Goal: Communication & Community: Answer question/provide support

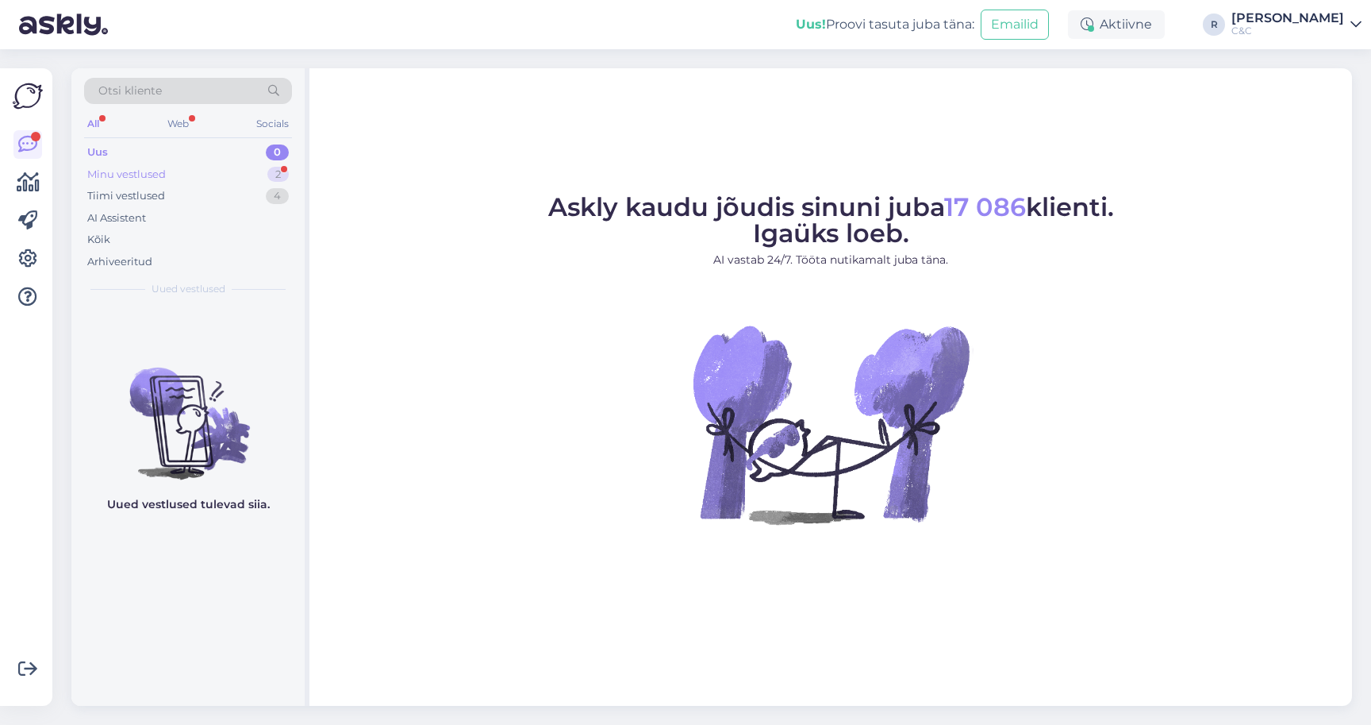
click at [269, 182] on div "Minu vestlused 2" at bounding box center [188, 174] width 208 height 22
click at [194, 177] on div "Minu vestlused 2" at bounding box center [188, 174] width 208 height 22
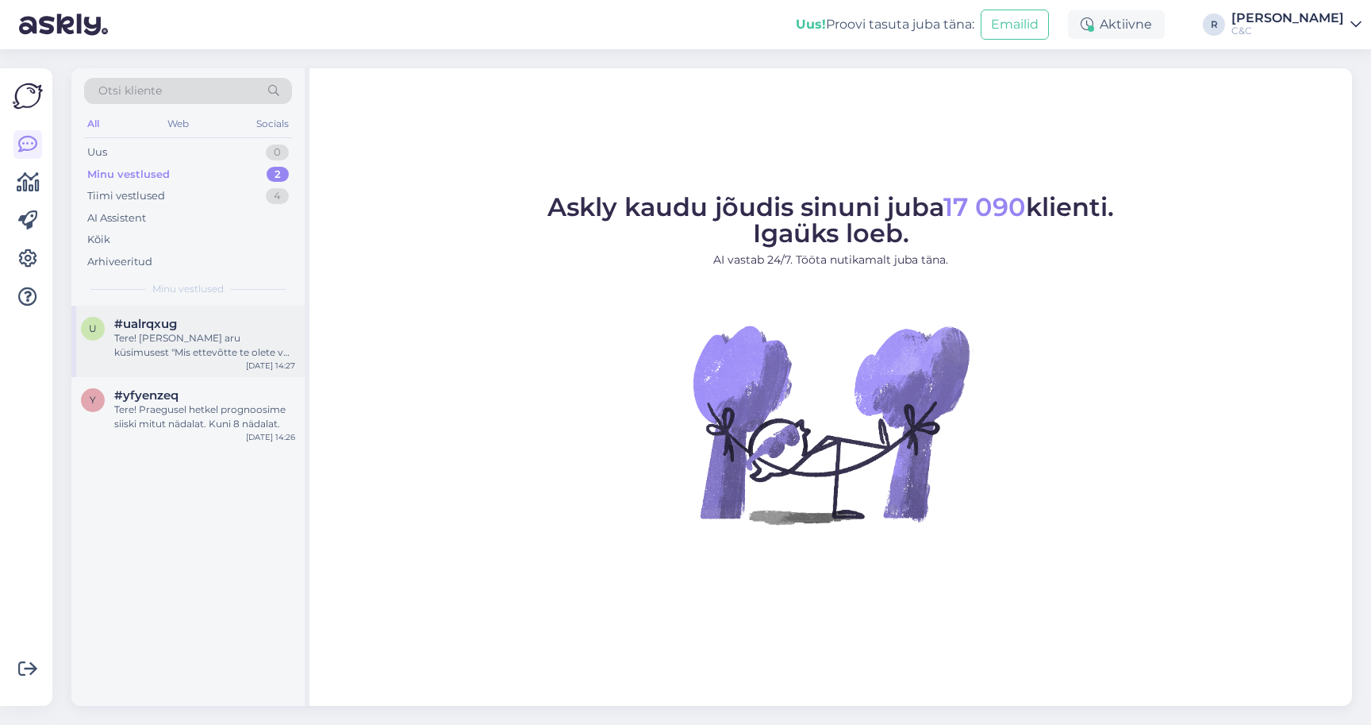
click at [201, 327] on div "#ualrqxug" at bounding box center [204, 324] width 181 height 14
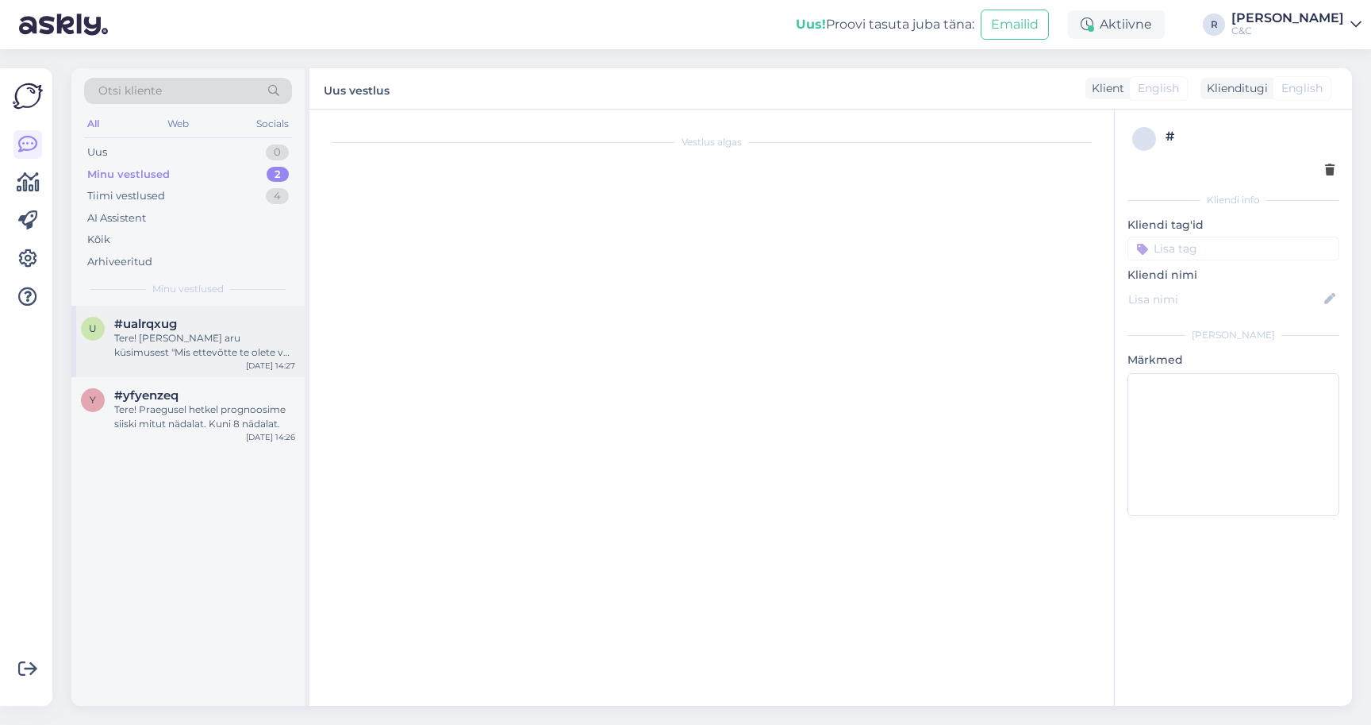
scroll to position [107, 0]
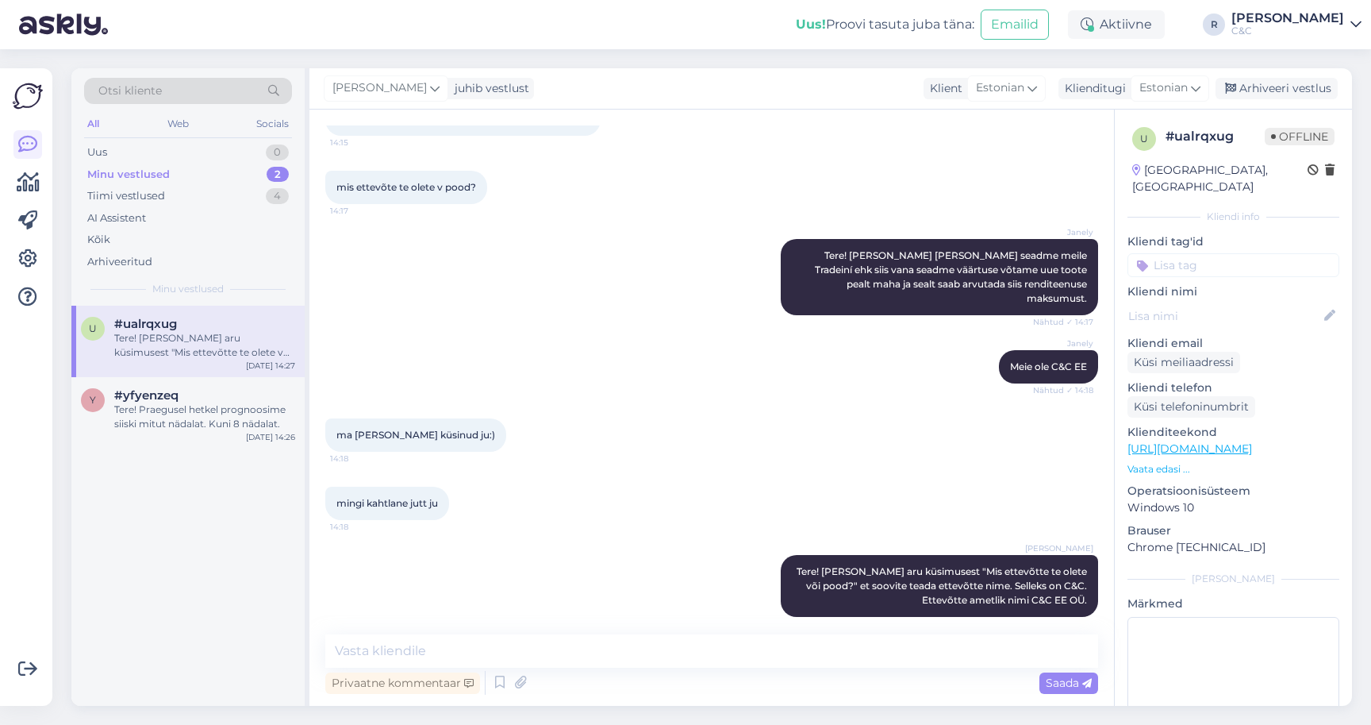
click at [1268, 99] on div "[PERSON_NAME] juhib vestlust Klient [DEMOGRAPHIC_DATA] Klienditugi Estonian Arh…" at bounding box center [830, 88] width 1043 height 41
click at [1268, 91] on div "Arhiveeri vestlus" at bounding box center [1277, 88] width 122 height 21
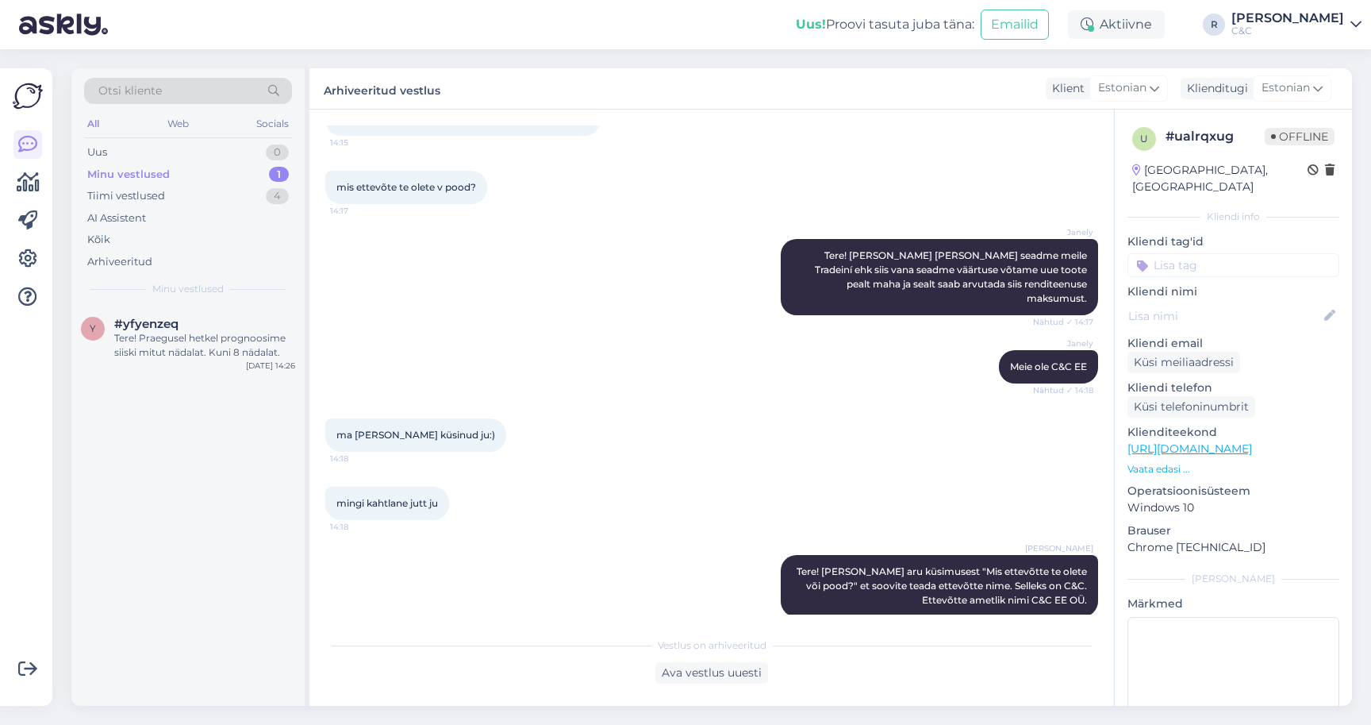
click at [481, 271] on div "Janely Tere! [PERSON_NAME] [PERSON_NAME] seadme meile Tradeiní ehk siis vana se…" at bounding box center [711, 276] width 773 height 111
click at [230, 166] on div "Minu vestlused 1" at bounding box center [188, 174] width 208 height 22
click at [207, 357] on div "y #yfyenzeq Tere! Praegusel hetkel prognoosime siiski mitut nädalat. Kuni 8 näd…" at bounding box center [187, 341] width 233 height 71
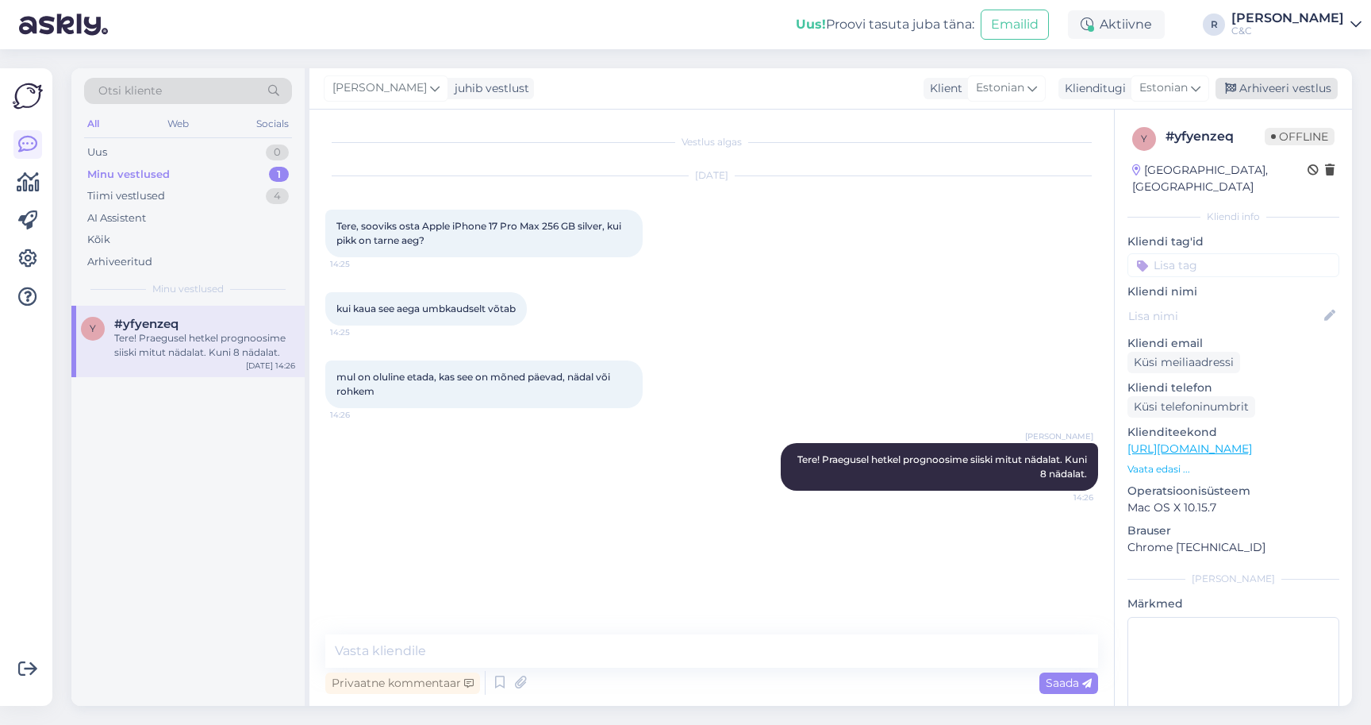
click at [1287, 79] on div "Arhiveeri vestlus" at bounding box center [1277, 88] width 122 height 21
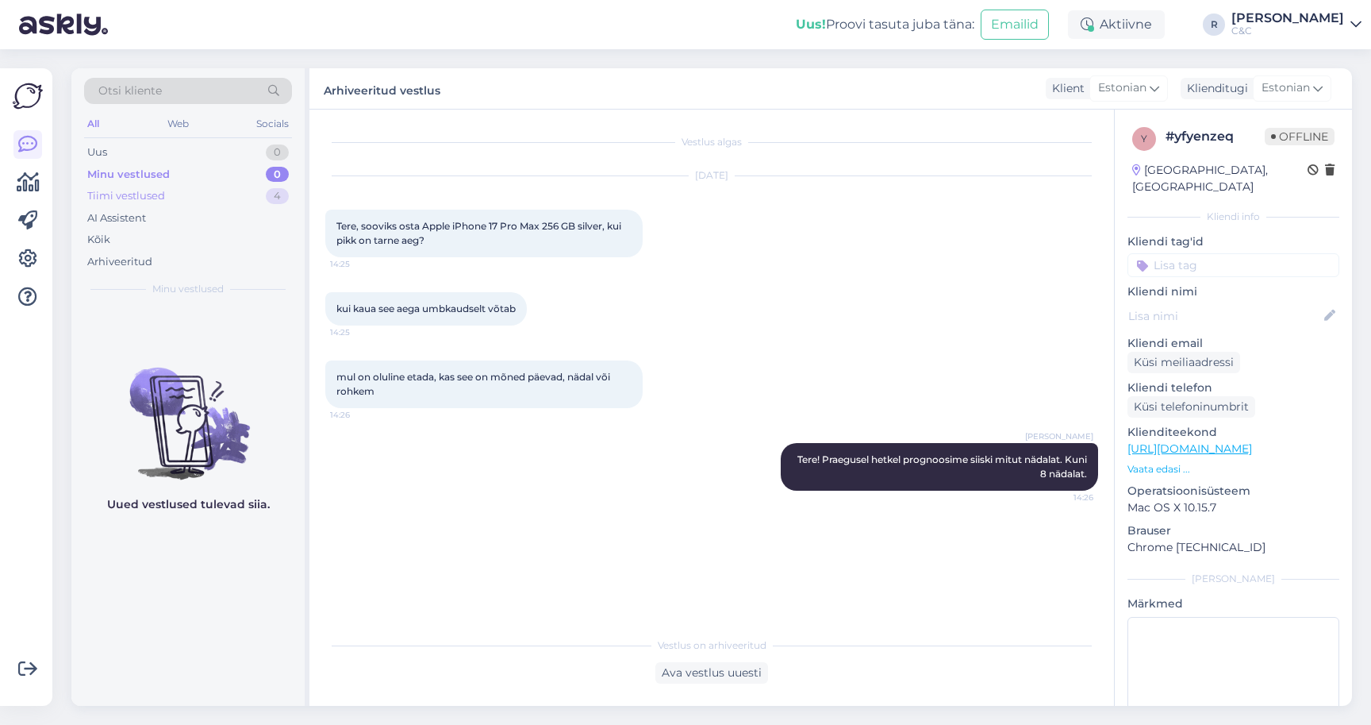
click at [213, 194] on div "Tiimi vestlused 4" at bounding box center [188, 196] width 208 height 22
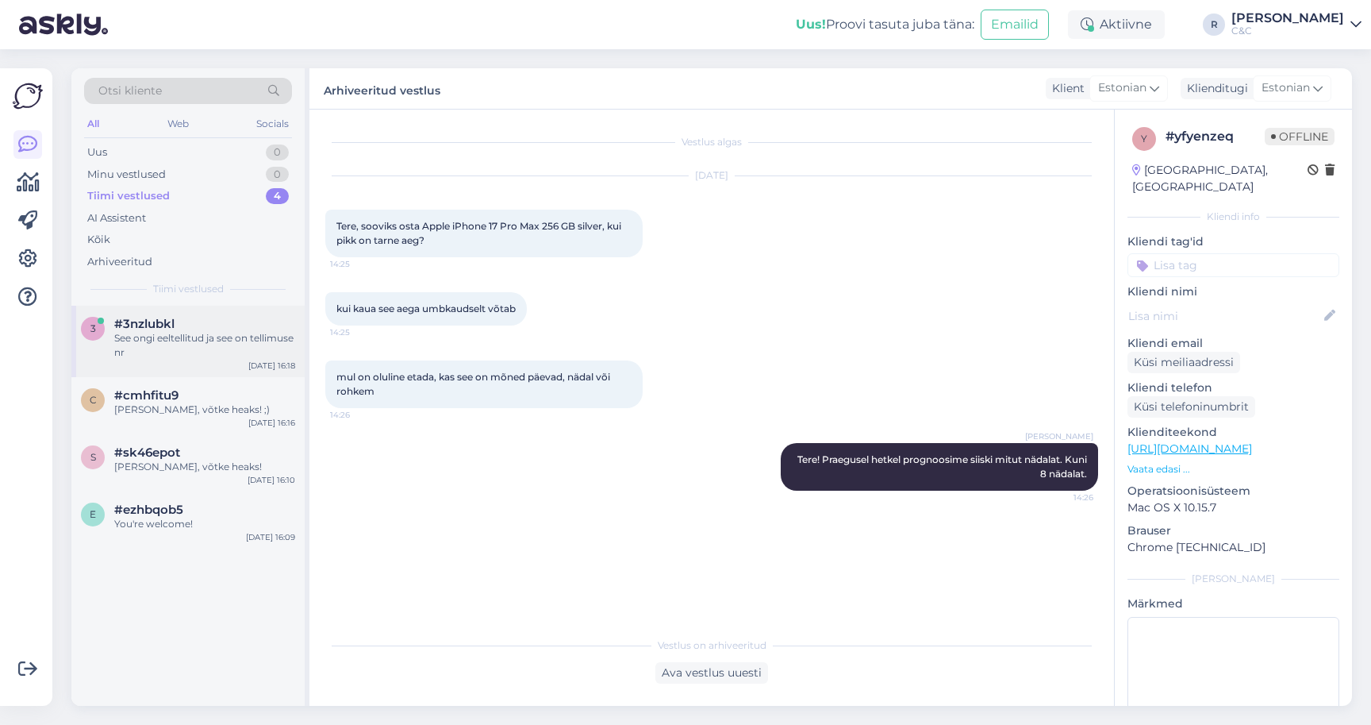
click at [213, 338] on div "See ongi eeltellitud ja see on tellimuse nr" at bounding box center [204, 345] width 181 height 29
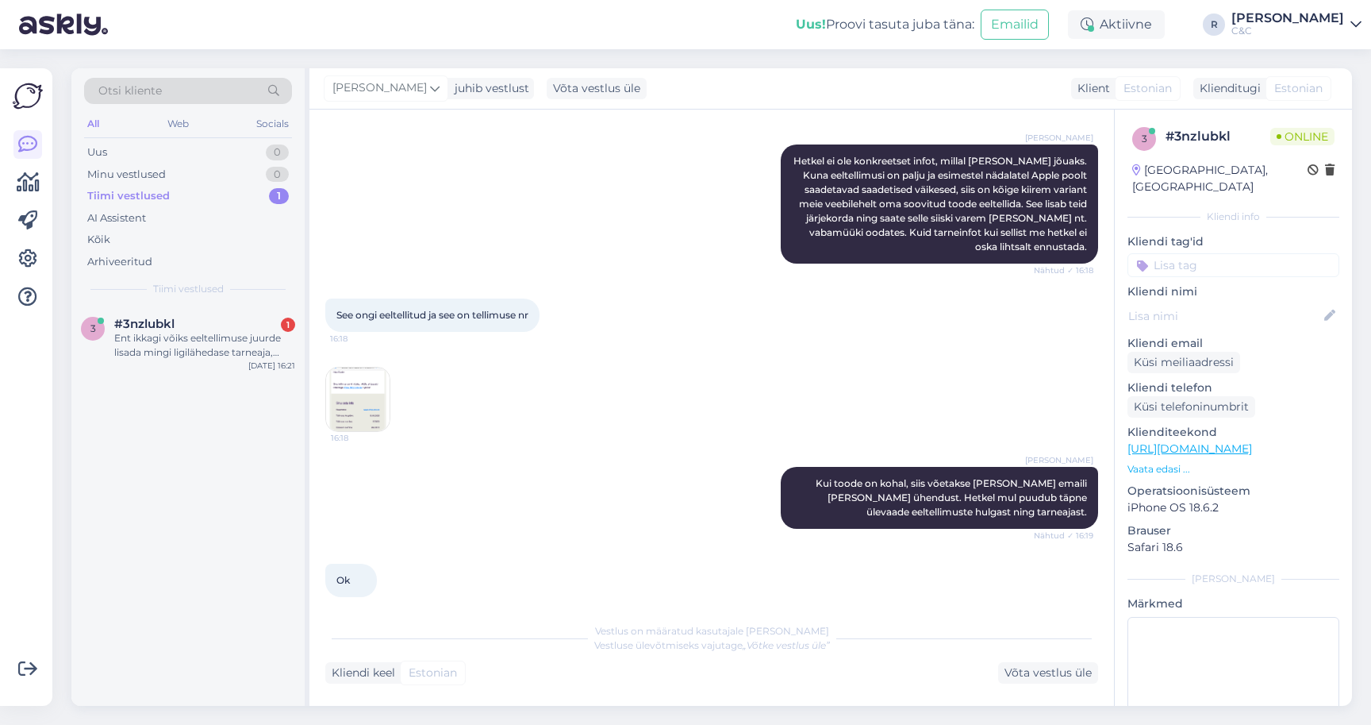
scroll to position [395, 0]
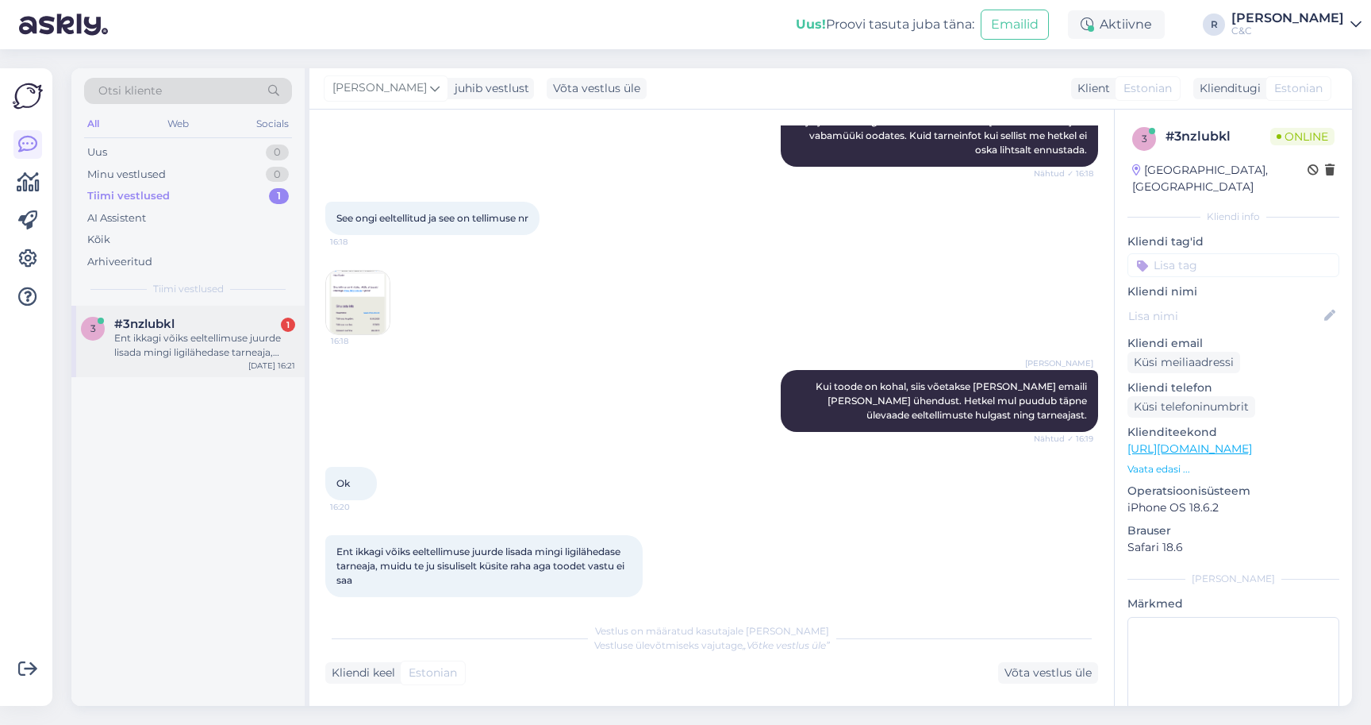
click at [240, 317] on div "#3nzlubkl 1" at bounding box center [204, 324] width 181 height 14
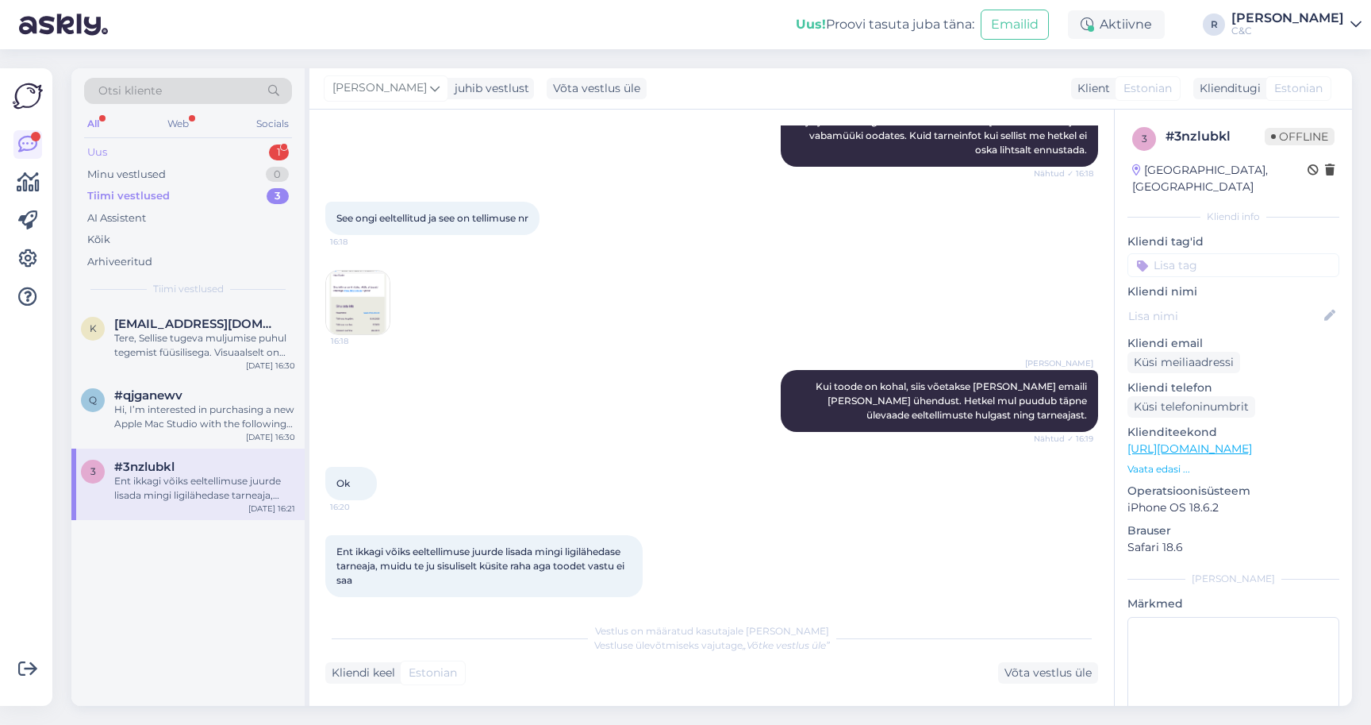
click at [271, 151] on div "1" at bounding box center [279, 152] width 20 height 16
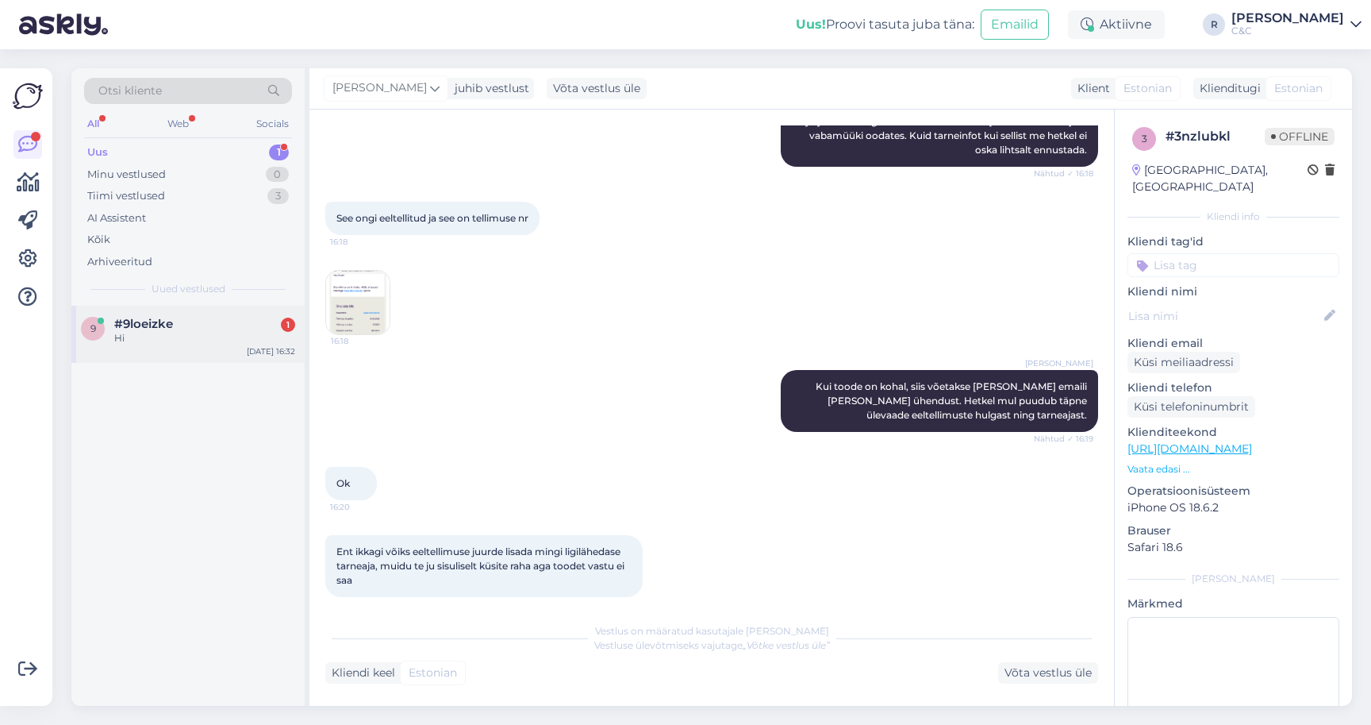
click at [229, 325] on div "#9loeizke 1" at bounding box center [204, 324] width 181 height 14
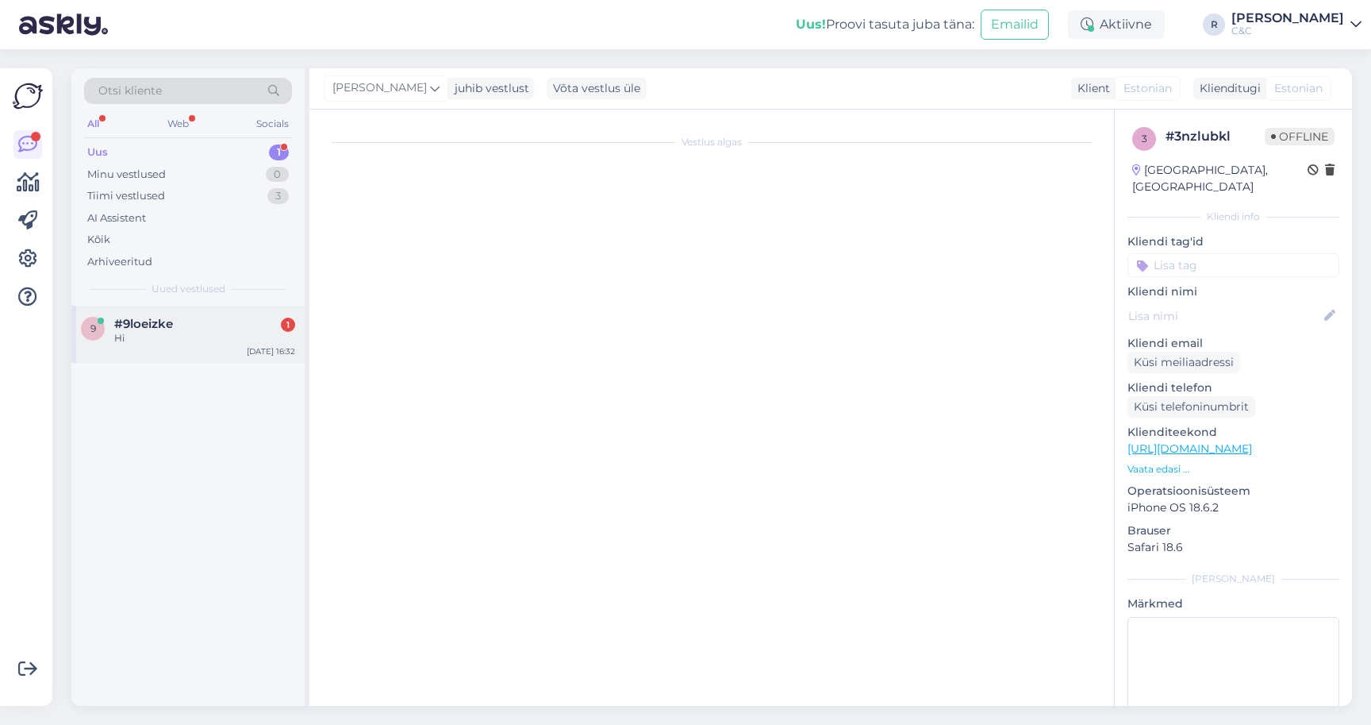
scroll to position [0, 0]
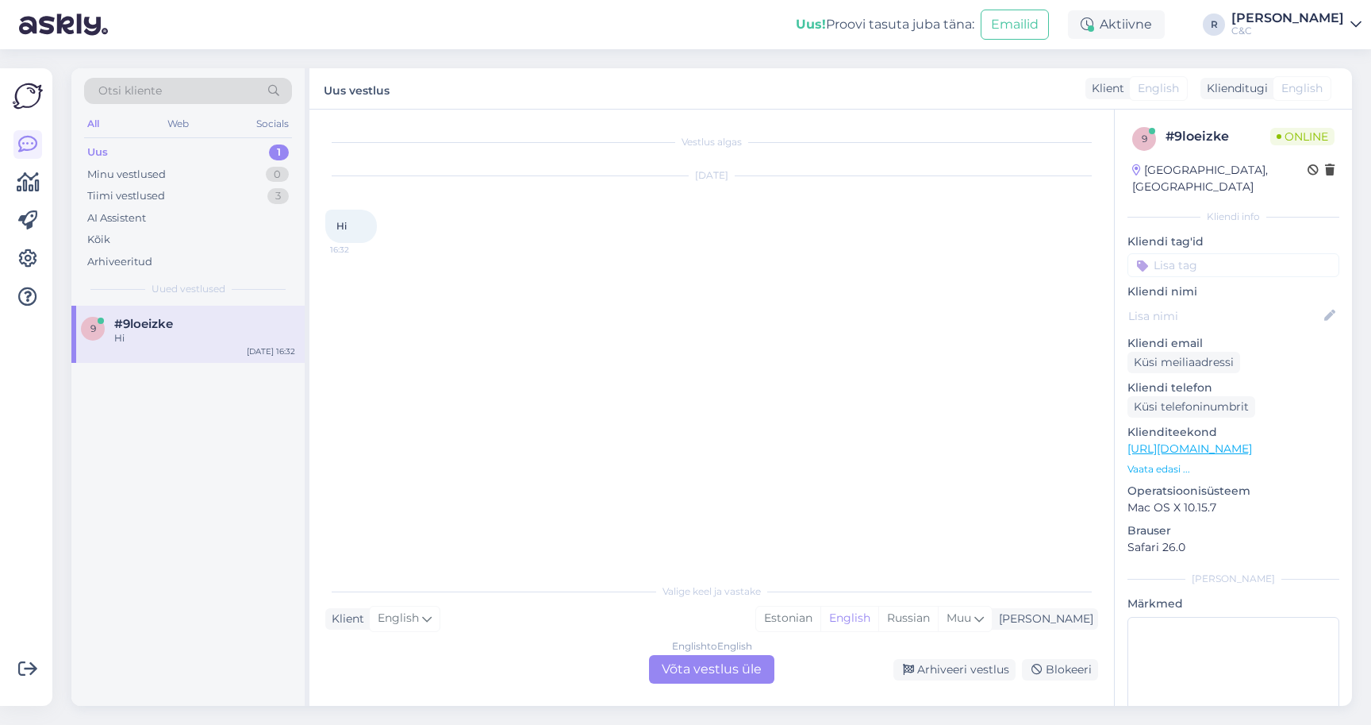
click at [730, 665] on div "English to English Võta vestlus üle" at bounding box center [711, 669] width 125 height 29
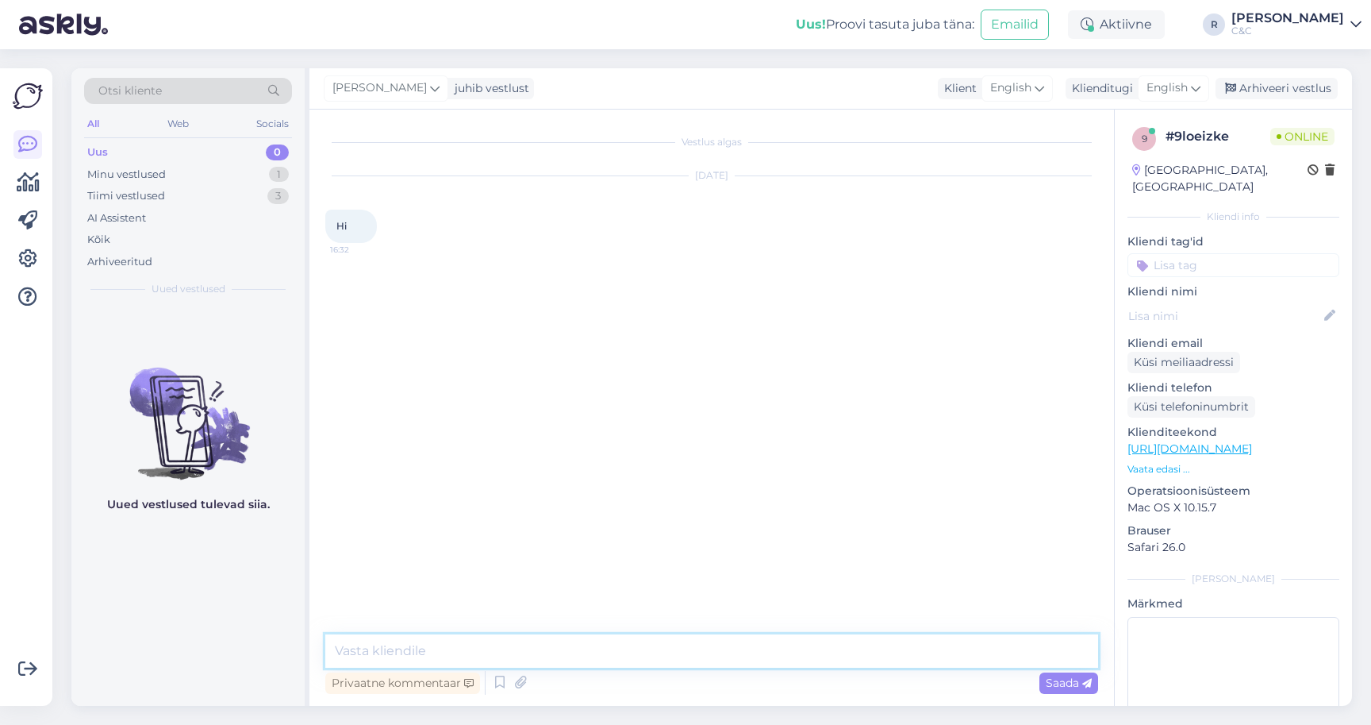
click at [694, 648] on textarea at bounding box center [711, 650] width 773 height 33
type textarea "G"
type textarea "Hello! How can I help you?"
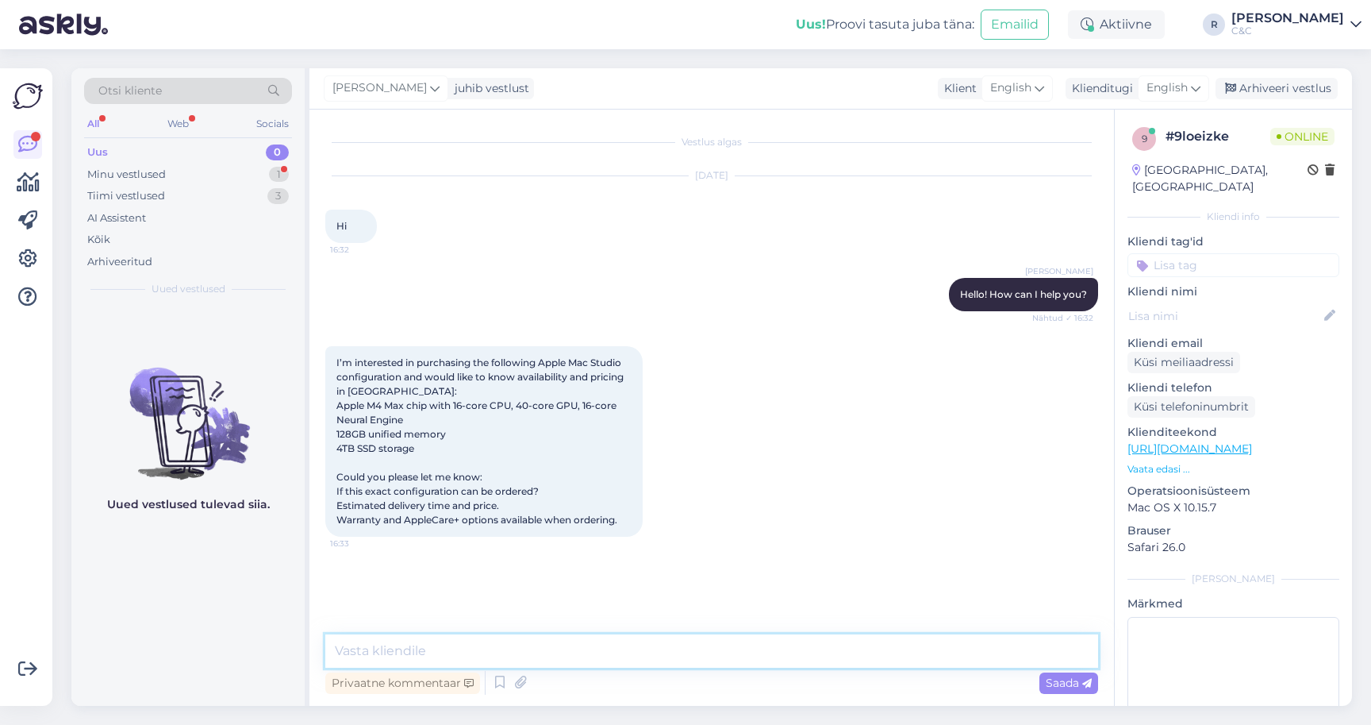
click at [496, 660] on textarea at bounding box center [711, 650] width 773 height 33
type textarea "I"
click at [1178, 88] on span "English" at bounding box center [1167, 87] width 41 height 17
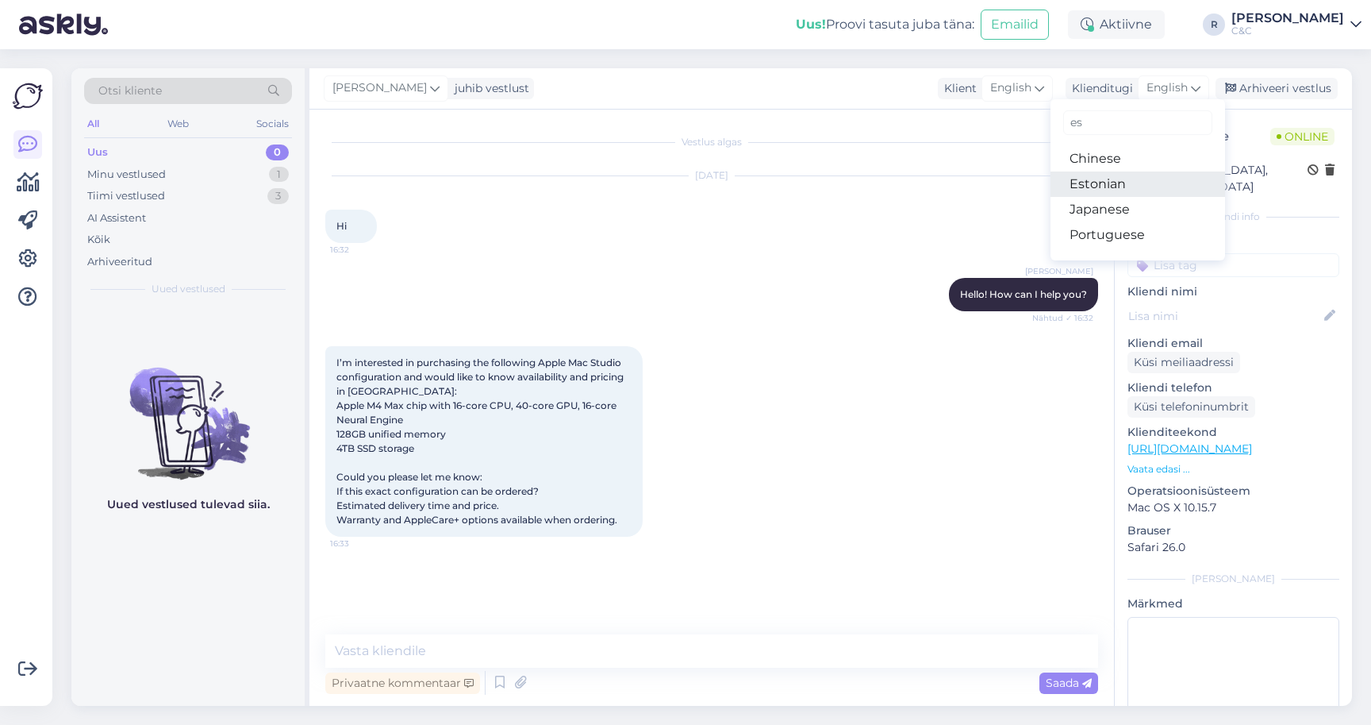
type input "es"
click at [1105, 183] on link "Estonian" at bounding box center [1138, 183] width 175 height 25
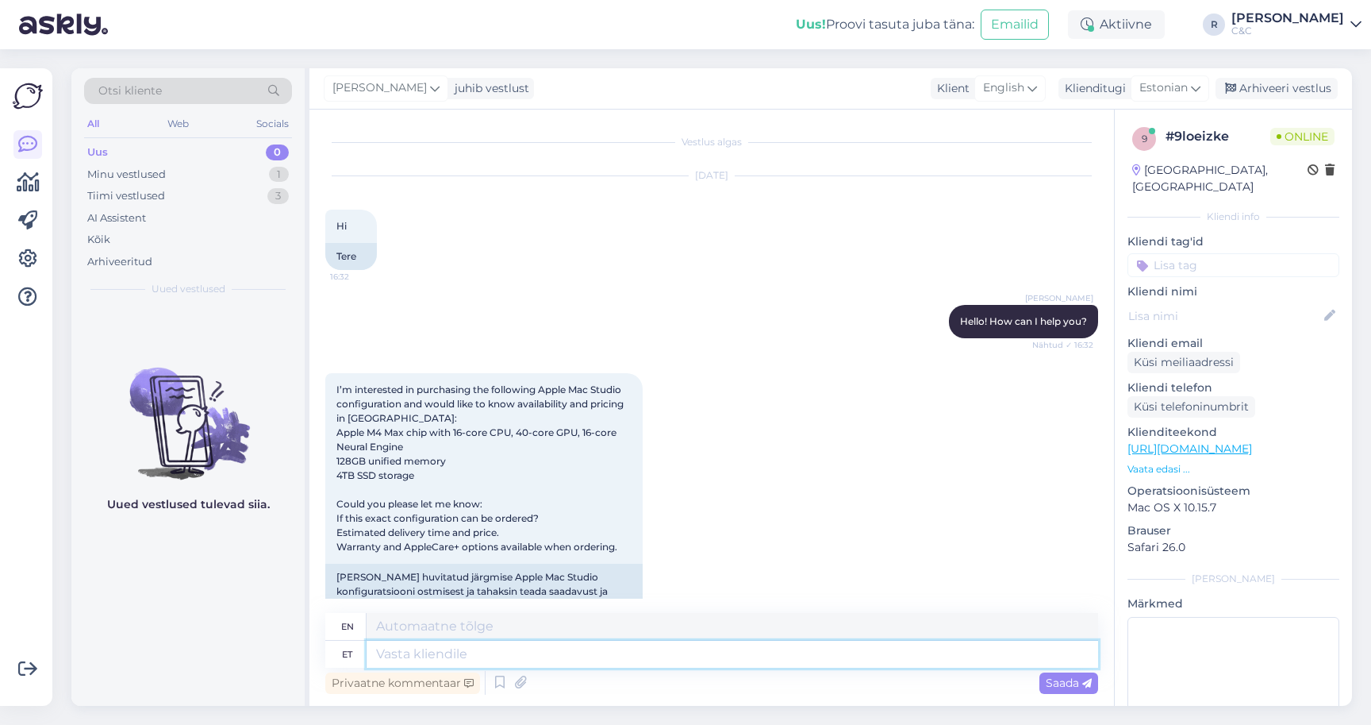
click at [571, 659] on textarea at bounding box center [733, 653] width 732 height 27
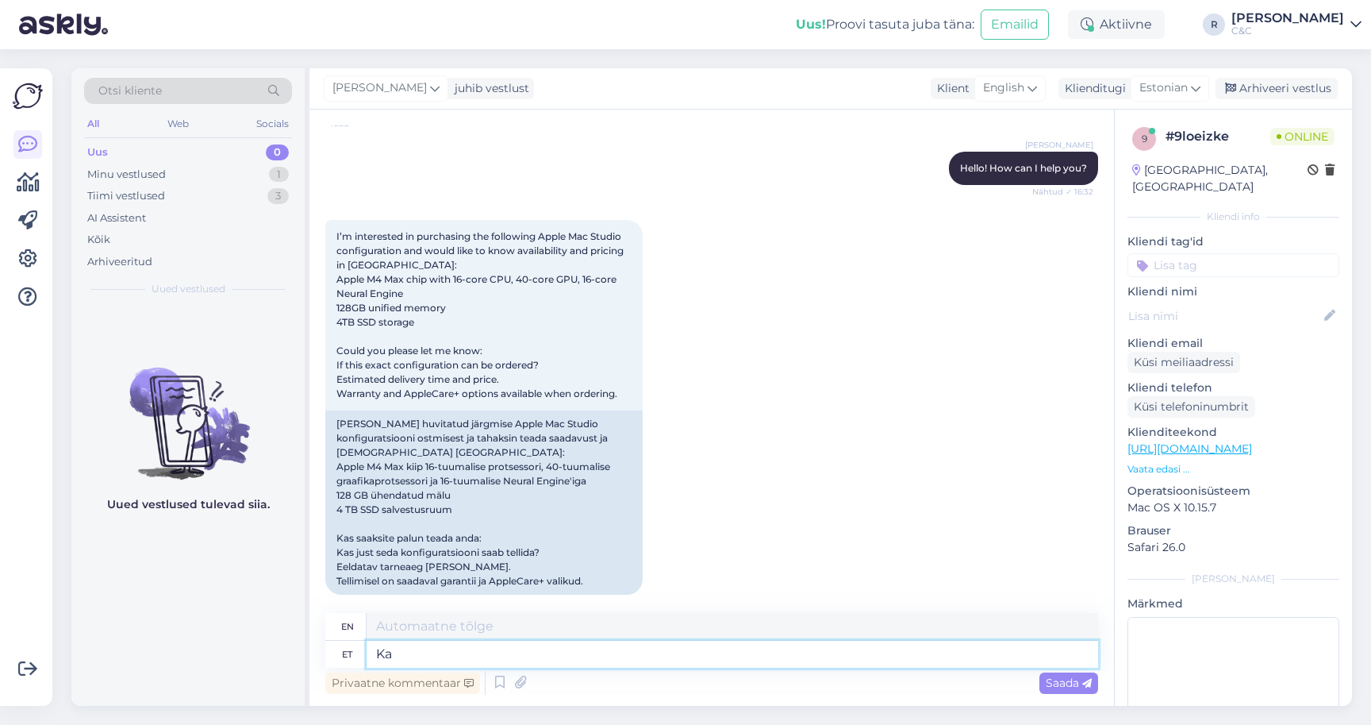
scroll to position [152, 0]
type textarea "Kas pa"
type textarea "Is"
type textarea "Kas pakkumist on t"
type textarea "Is there an offer?"
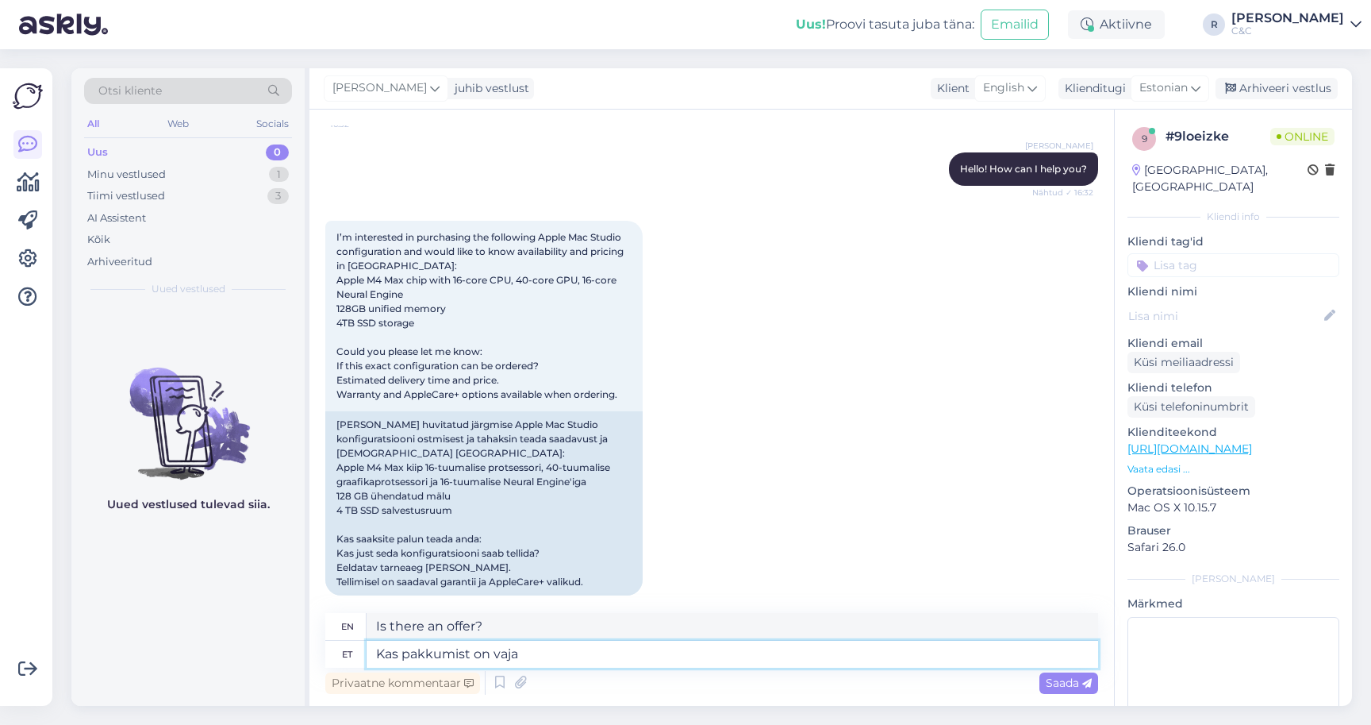
type textarea "Kas pakkumist on vaja"
type textarea "Is an offer needed?"
type textarea "Kas pakkumist on vaja eraisikule võ"
type textarea "Is an offer needed for a private individual?"
type textarea "Kas pakkumist on vaja eraisikule või ett"
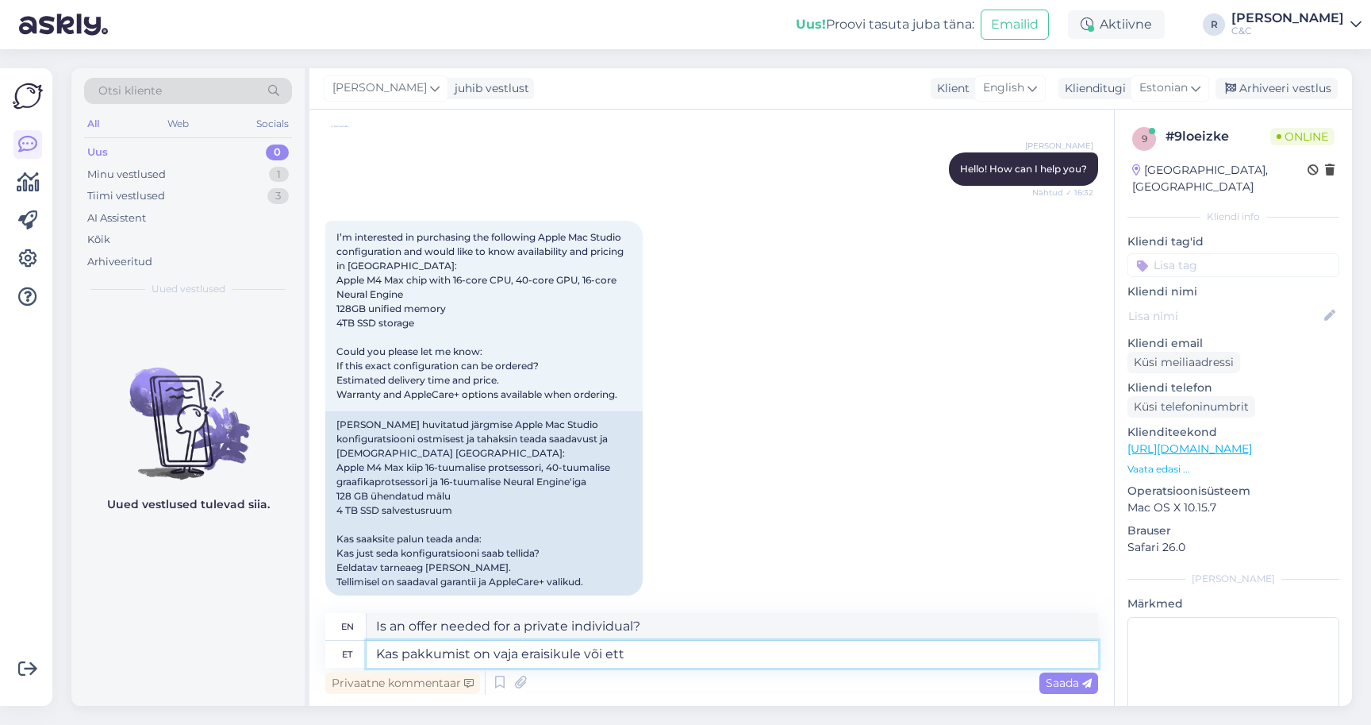
type textarea "Is the offer needed for a private individual or"
type textarea "Kas pakkumist on vaja eraisikule või ettevõttele?"
type textarea "Is the offer needed for a private individual or a company?"
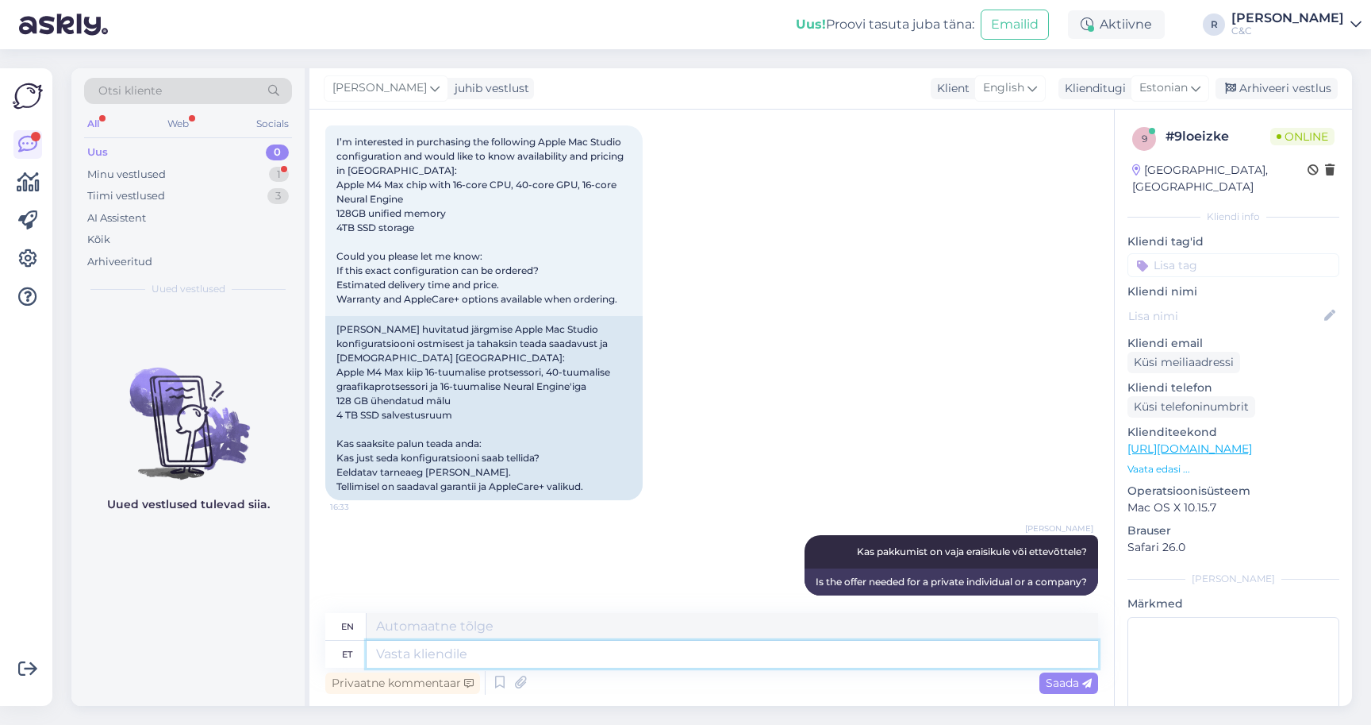
scroll to position [343, 0]
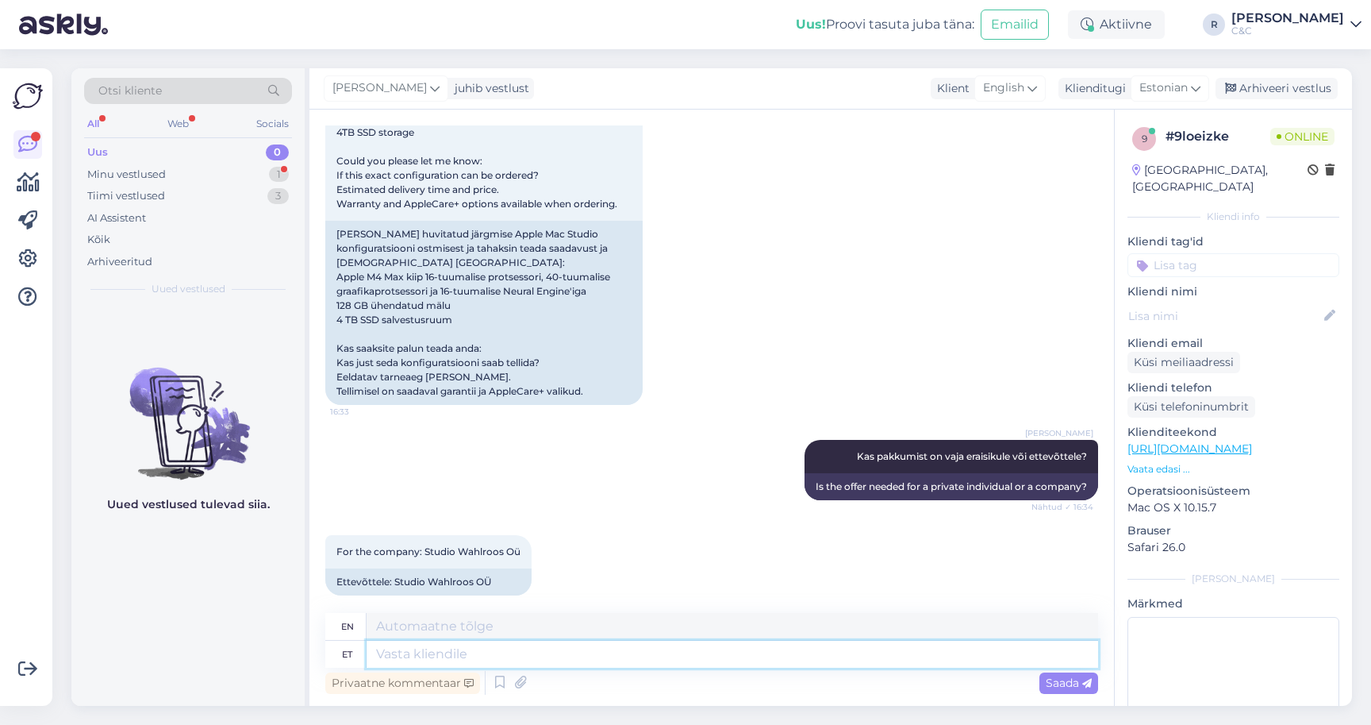
type textarea "E"
type textarea "[DATE]"
type textarea "E-maili ka"
type textarea "Email"
type textarea "E-maili [PERSON_NAME]"
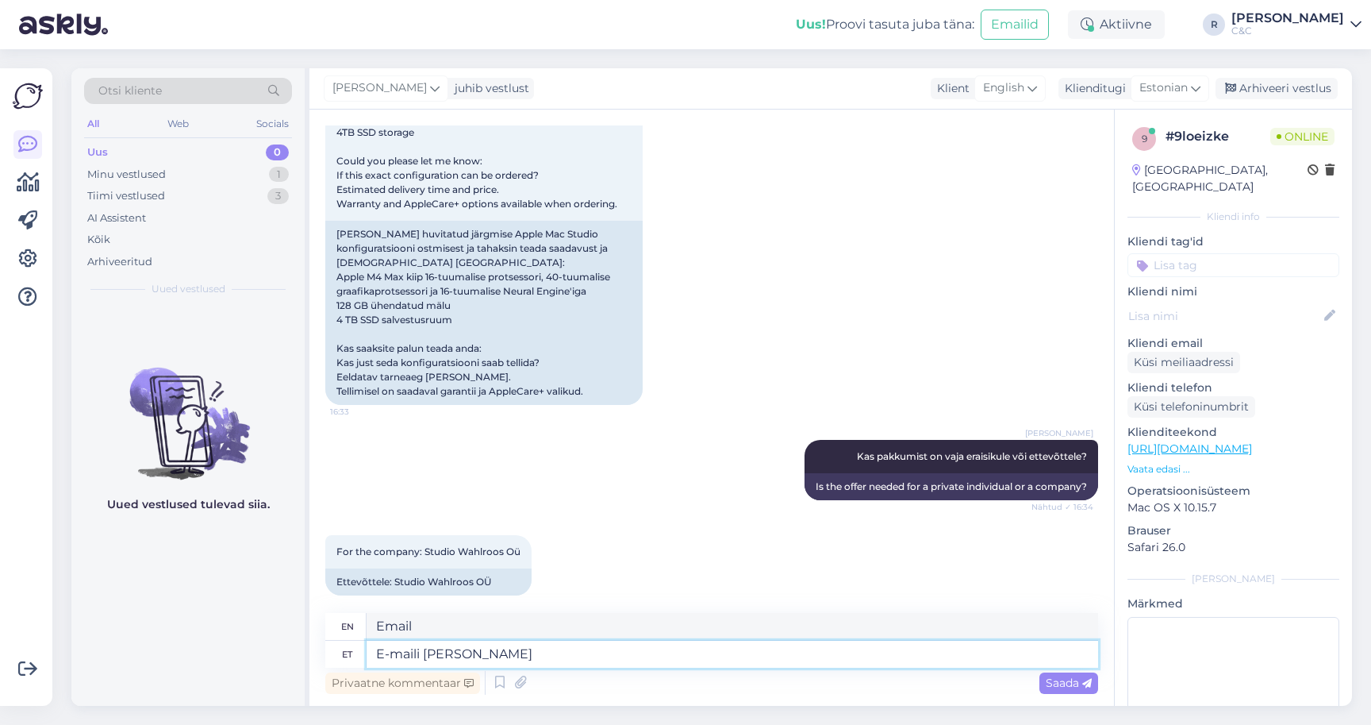
type textarea "Email also"
type textarea "E-maili [PERSON_NAME]"
type textarea "Email me too, please."
click at [436, 656] on textarea "E-maili [PERSON_NAME]." at bounding box center [733, 653] width 732 height 27
type textarea "E-maili [PERSON_NAME]."
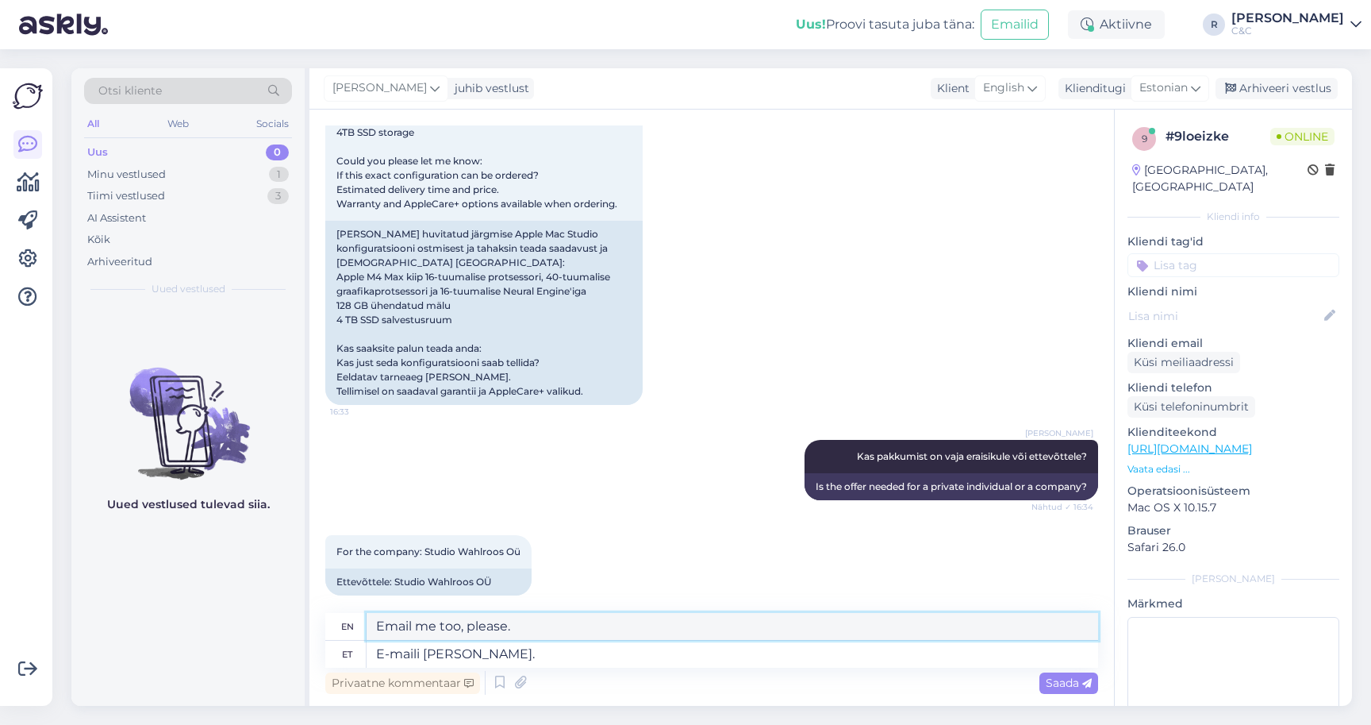
click at [433, 628] on textarea "Email me too, please." at bounding box center [733, 626] width 732 height 27
type textarea "Email too, please."
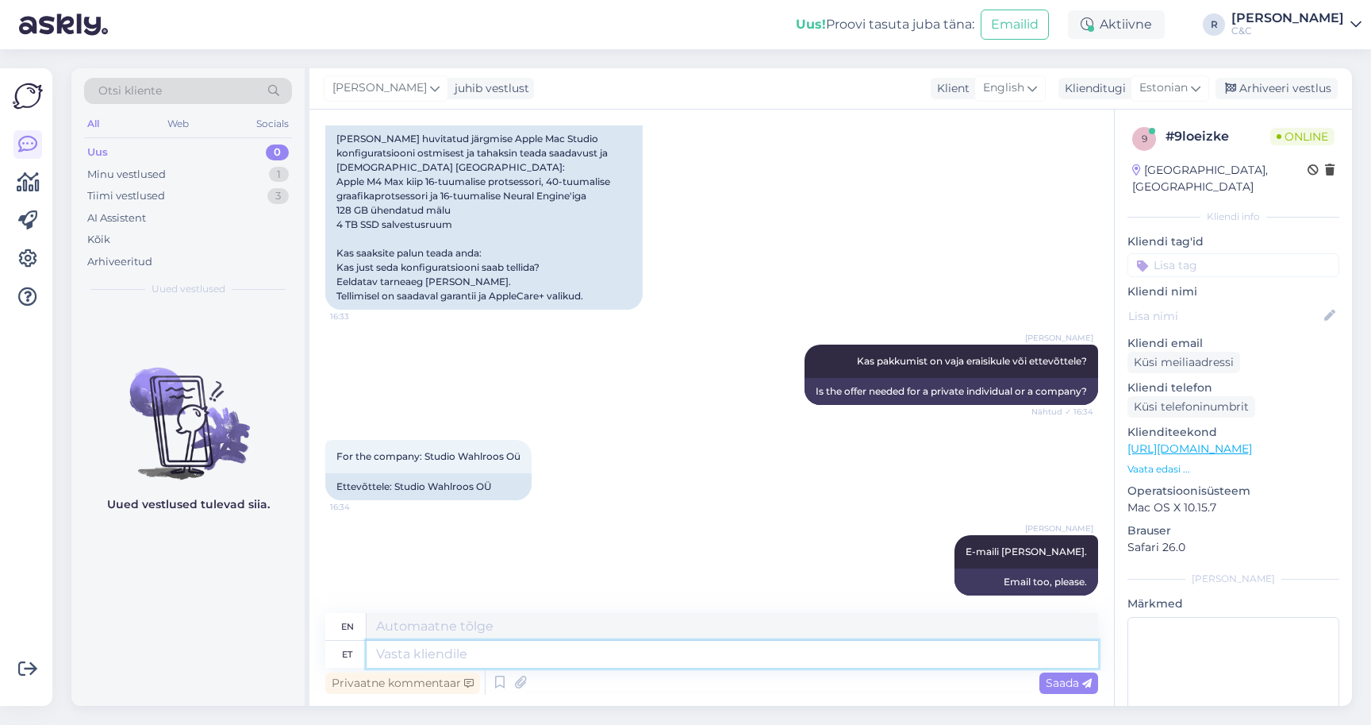
click at [453, 655] on textarea at bounding box center [733, 653] width 732 height 27
type textarea "Edastan tei"
type textarea "I will forward"
type textarea "Edastan teie soov"
type textarea "I will forward your"
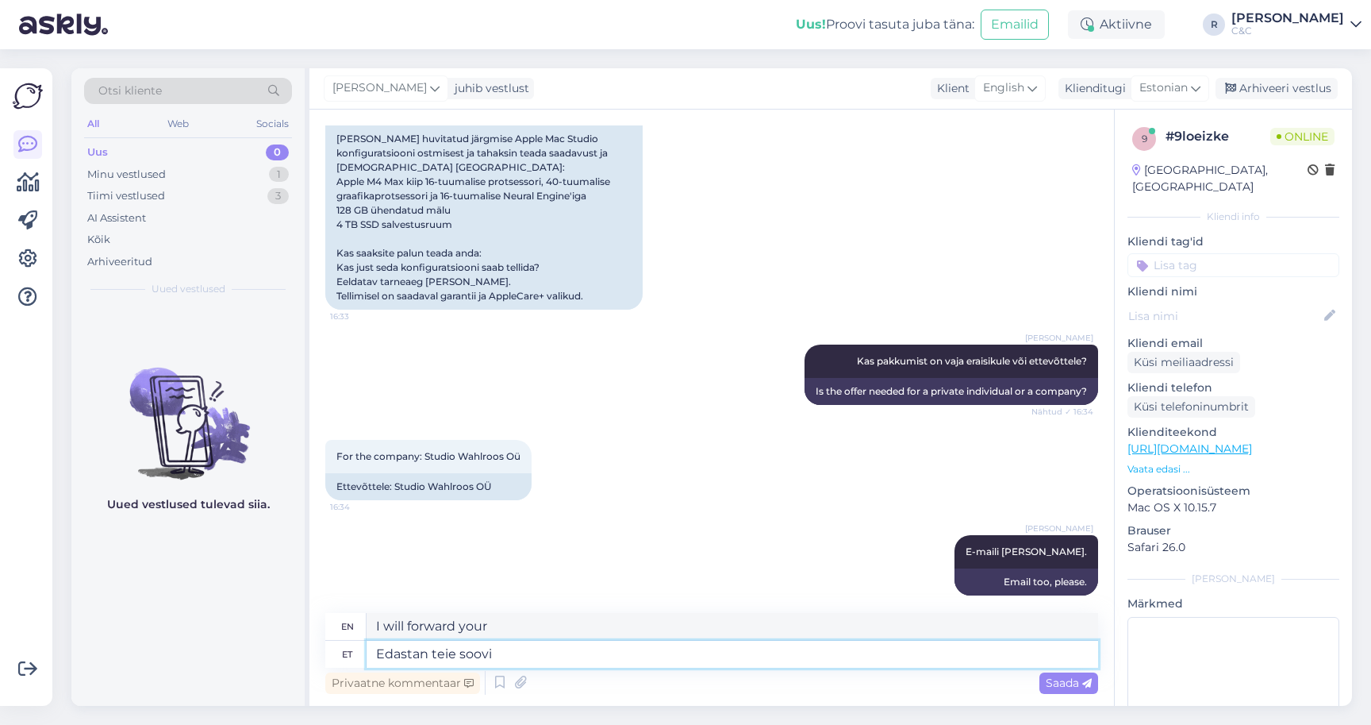
type textarea "Edastan teie soovi"
type textarea "I will forward your request."
type textarea "Edastan teie soovi ärikliendi h"
type textarea "I will forward your request to the business client."
type textarea "Edastan teie soovi ärikliendi halduritele"
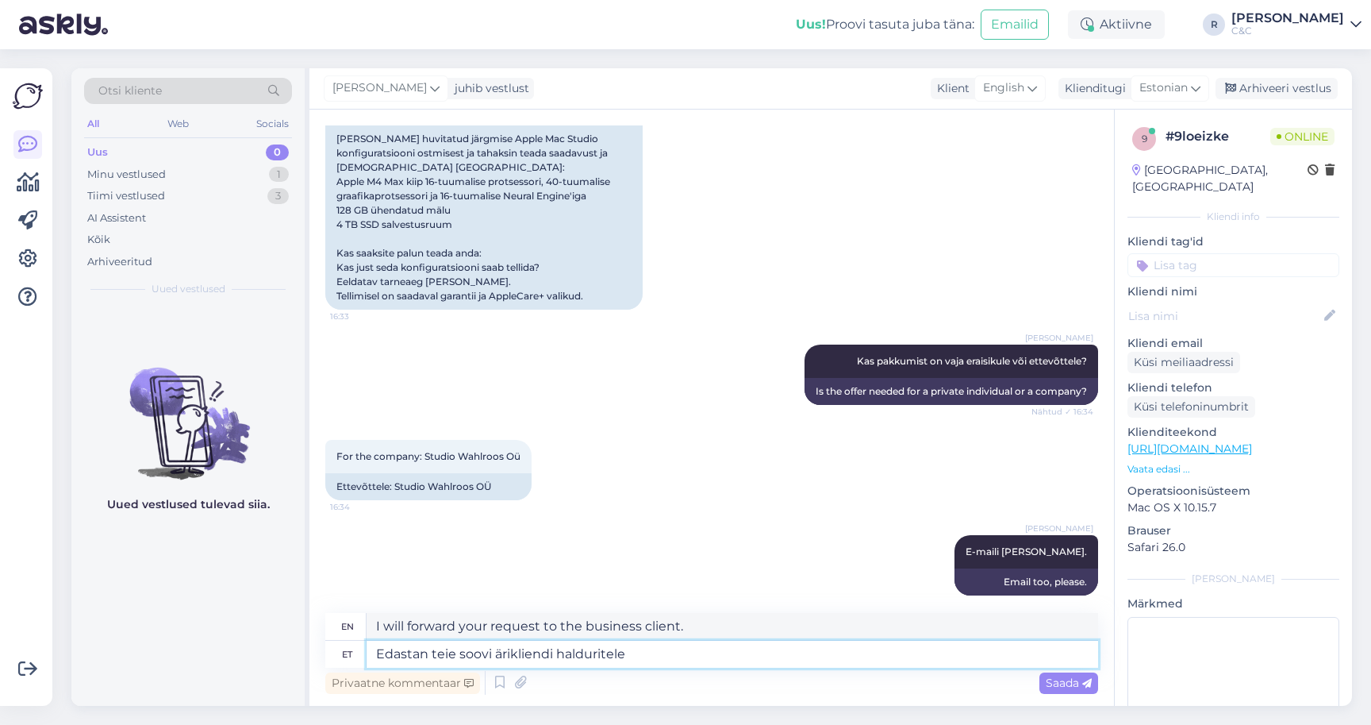
type textarea "I will forward your request to the business account managers."
type textarea "Edastan teie soovi ärikliendi halduritele ja ja"
type textarea "I will forward your request to the business account managers and"
type textarea "Edastan teie soovi ärikliendi halduritele ja nad võt"
type textarea "I will forward your request to the business account managers and they will"
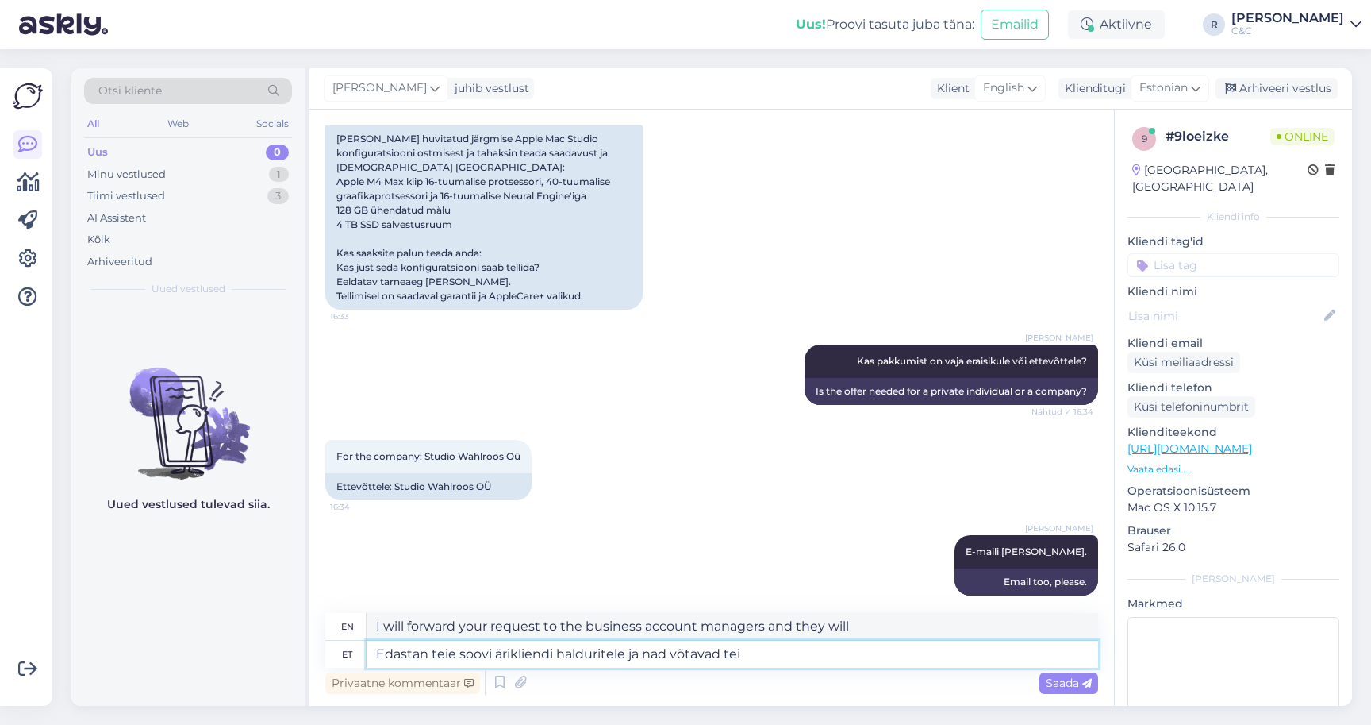
type textarea "Edastan teie soovi ärikliendi halduritele ja nad võtavad teie"
type textarea "I will forward your request to the business account managers and they will take"
type textarea "Edastan teie soovi ärikliendi halduritele ja nad võtavad teiega ü"
type textarea "I will forward your request to the business account managers and they will cont…"
type textarea "Edastan teie soovi ärikliendi halduritele ja nad võtavad teiega ühendust."
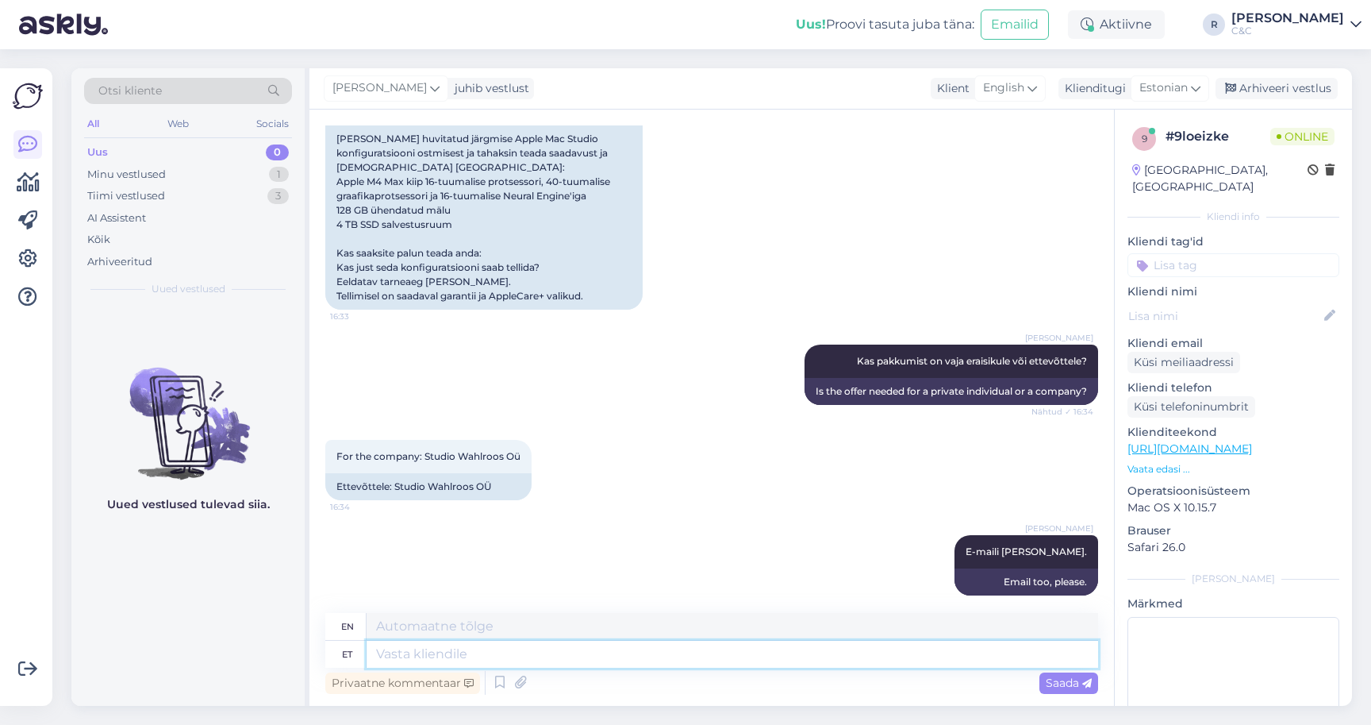
scroll to position [562, 0]
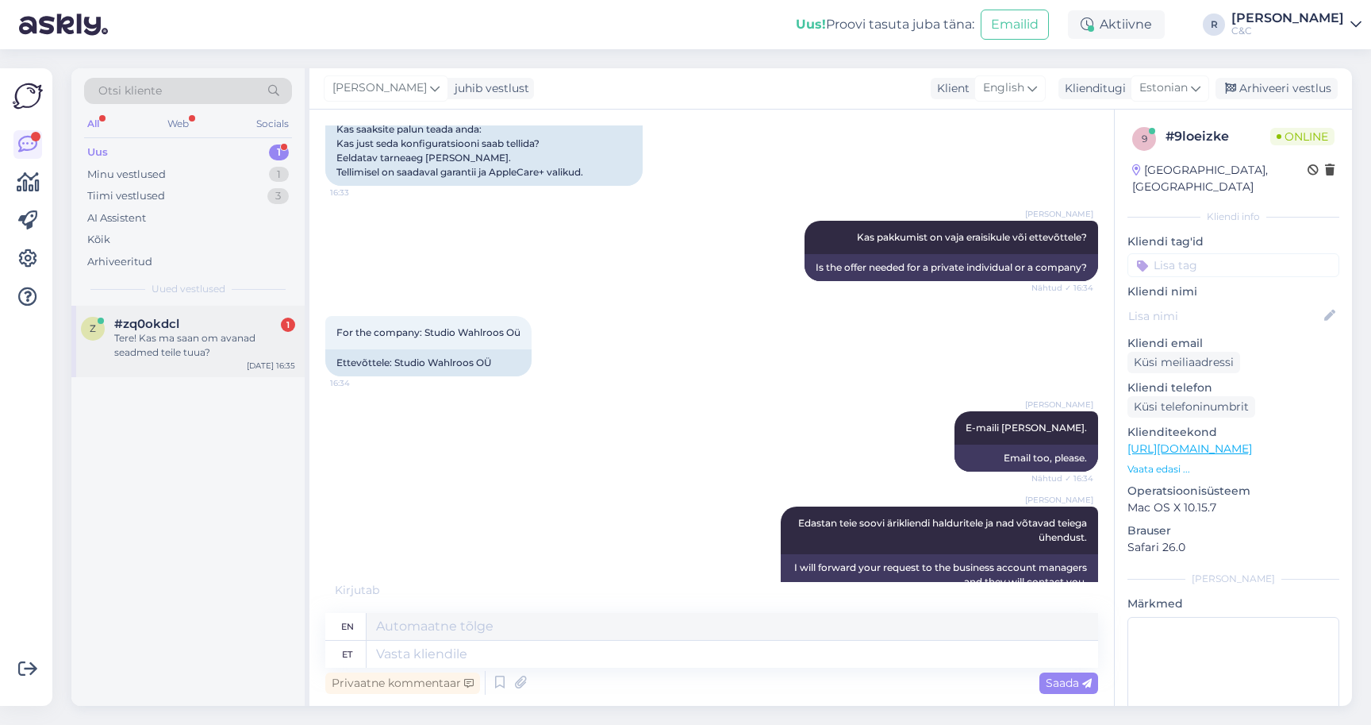
click at [222, 306] on div "z #zq0okdcl 1 Tere! Kas ma saan om avanad seadmed teile tuua? [DATE] 16:35" at bounding box center [187, 341] width 233 height 71
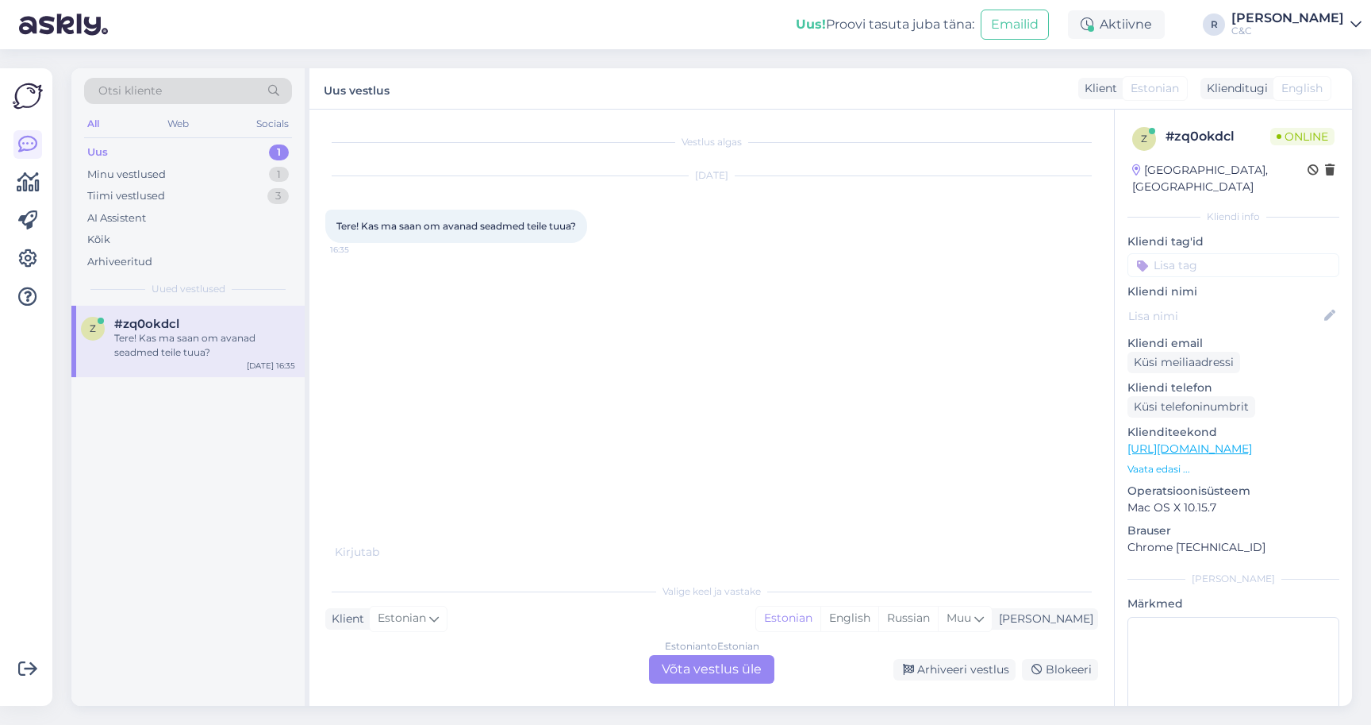
scroll to position [0, 0]
click at [741, 666] on div "Estonian to Estonian Võta vestlus üle" at bounding box center [711, 669] width 125 height 29
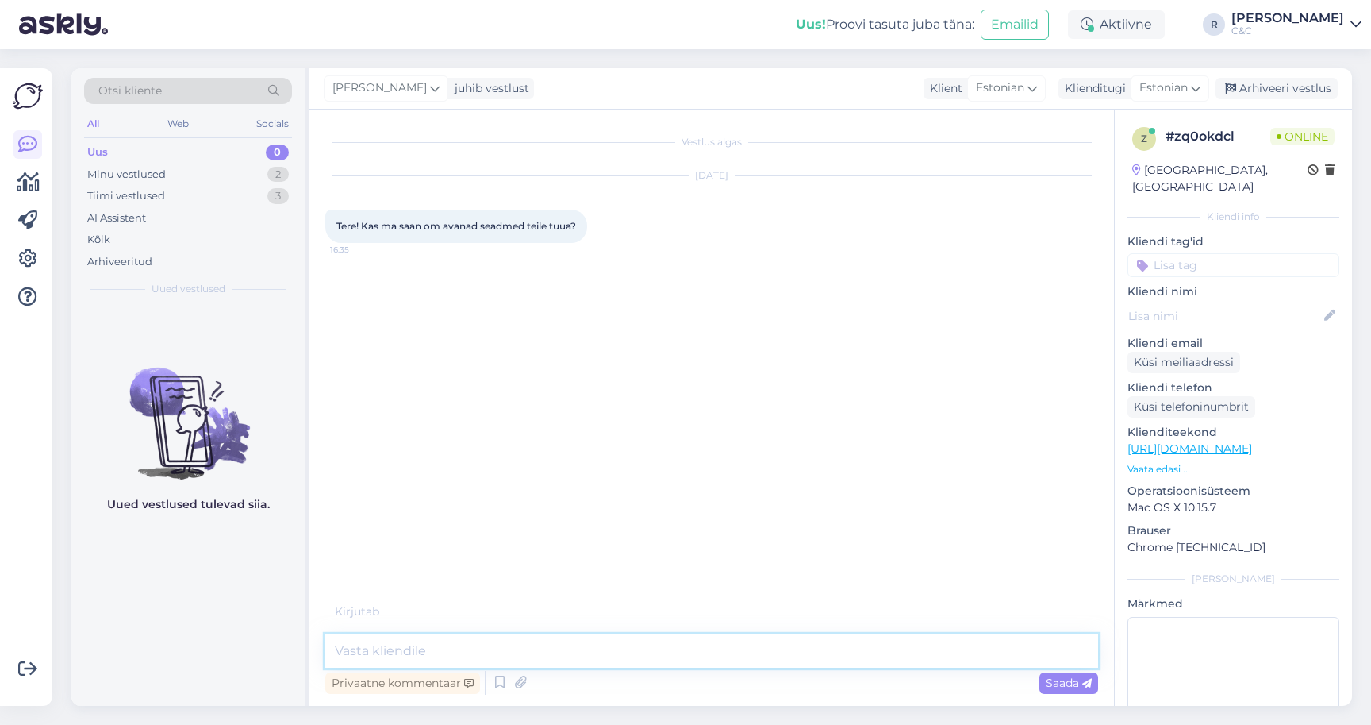
click at [690, 648] on textarea at bounding box center [711, 650] width 773 height 33
type textarea "Tere! Ikka, kuni 5 seadet saab tuua."
click at [1252, 441] on link "[URL][DOMAIN_NAME]" at bounding box center [1190, 448] width 125 height 14
click at [233, 173] on div "Minu vestlused 2" at bounding box center [188, 174] width 208 height 22
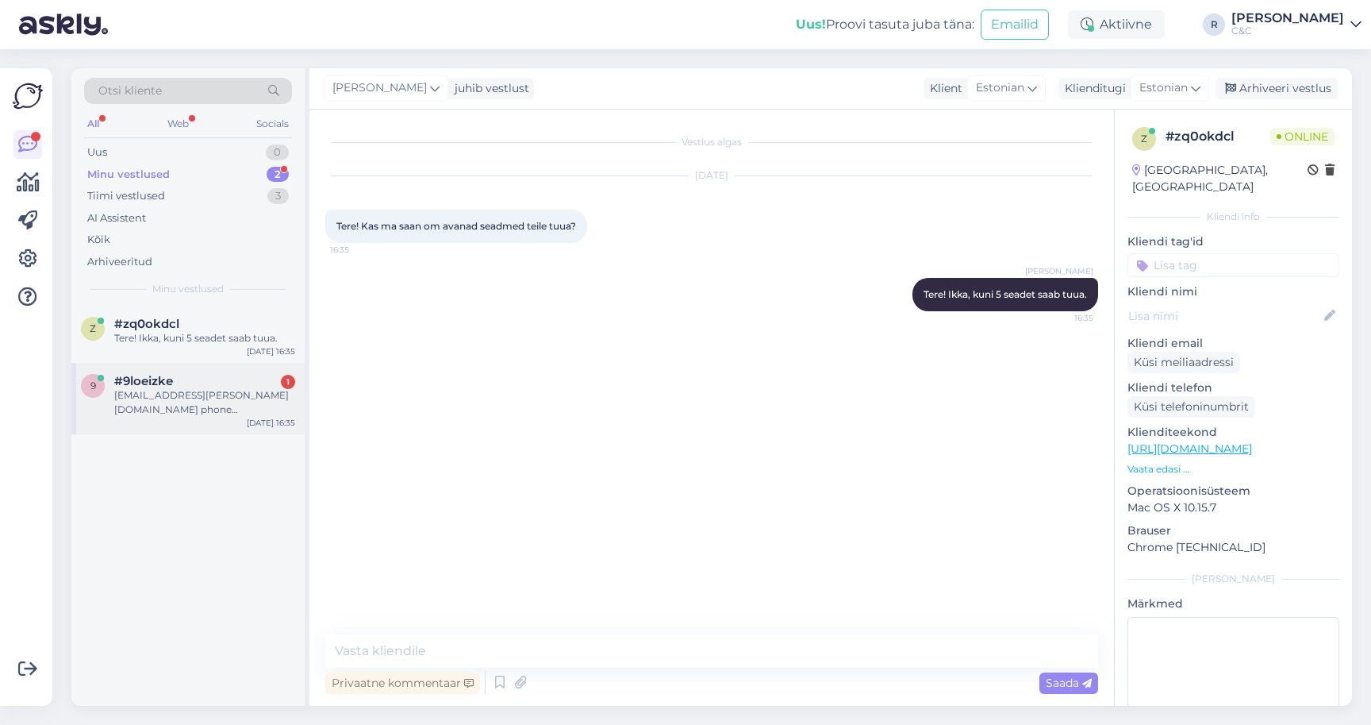
click at [199, 396] on div "[EMAIL_ADDRESS][PERSON_NAME][DOMAIN_NAME] phone [PHONE_NUMBER]" at bounding box center [204, 402] width 181 height 29
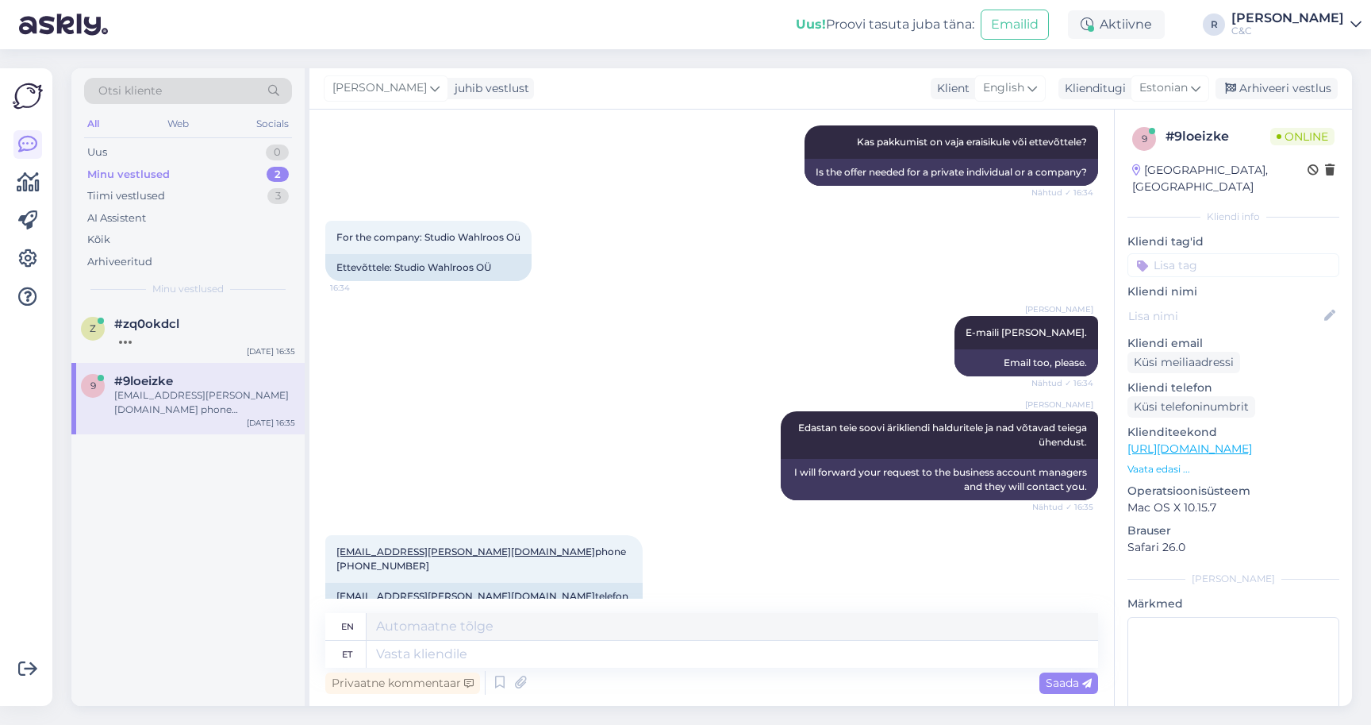
scroll to position [558, 0]
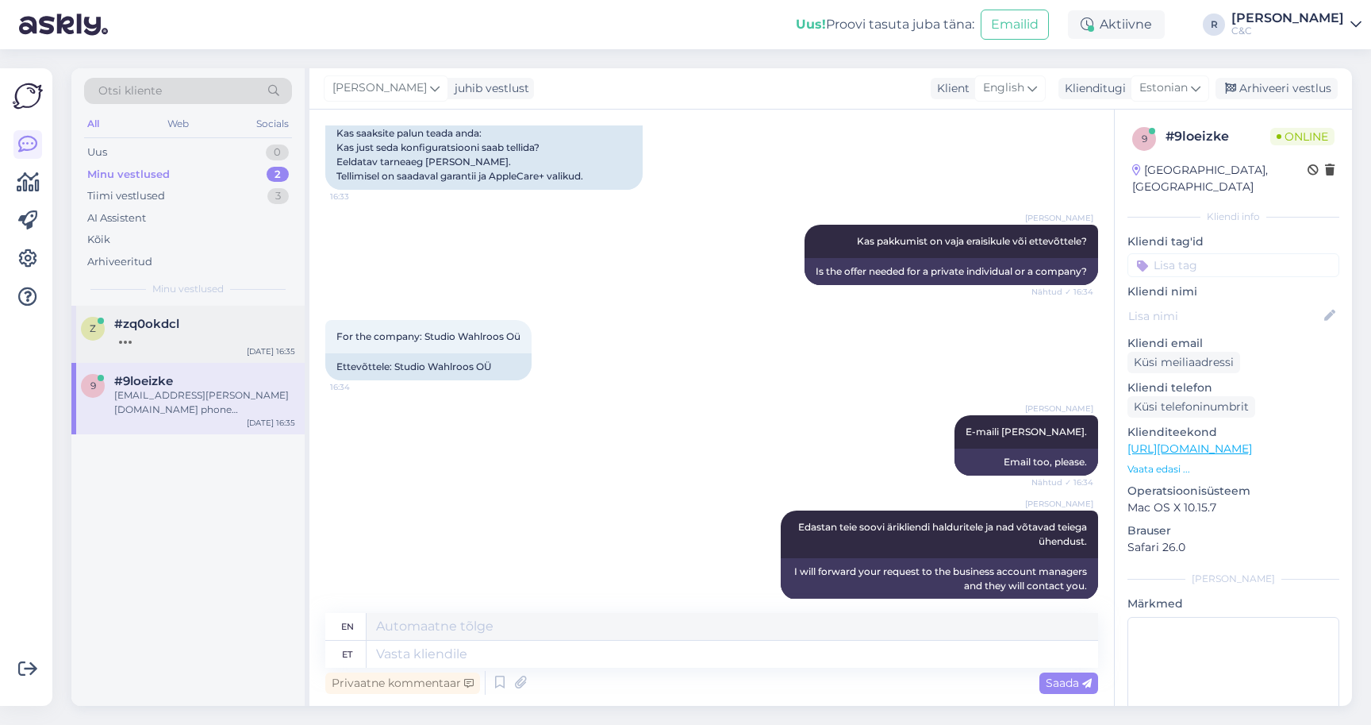
click at [219, 356] on div "z #zq0okdcl [DATE] 16:35" at bounding box center [187, 334] width 233 height 57
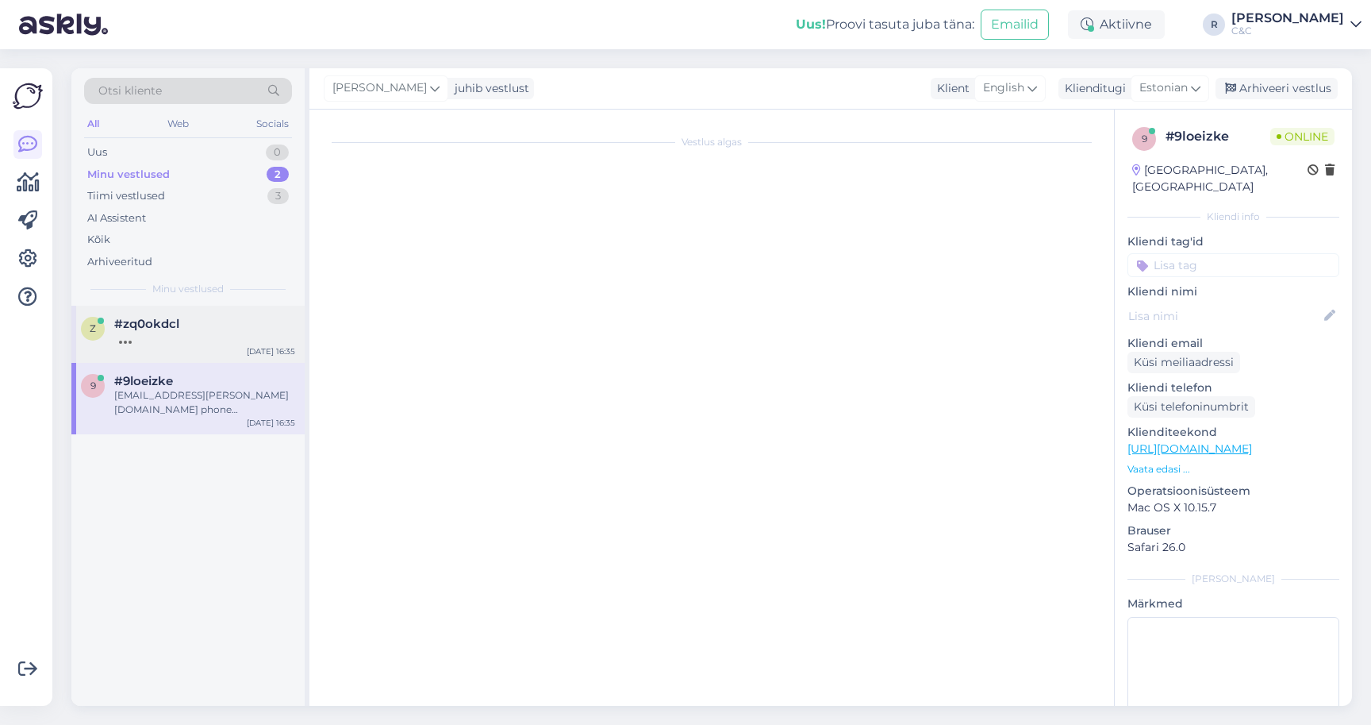
scroll to position [0, 0]
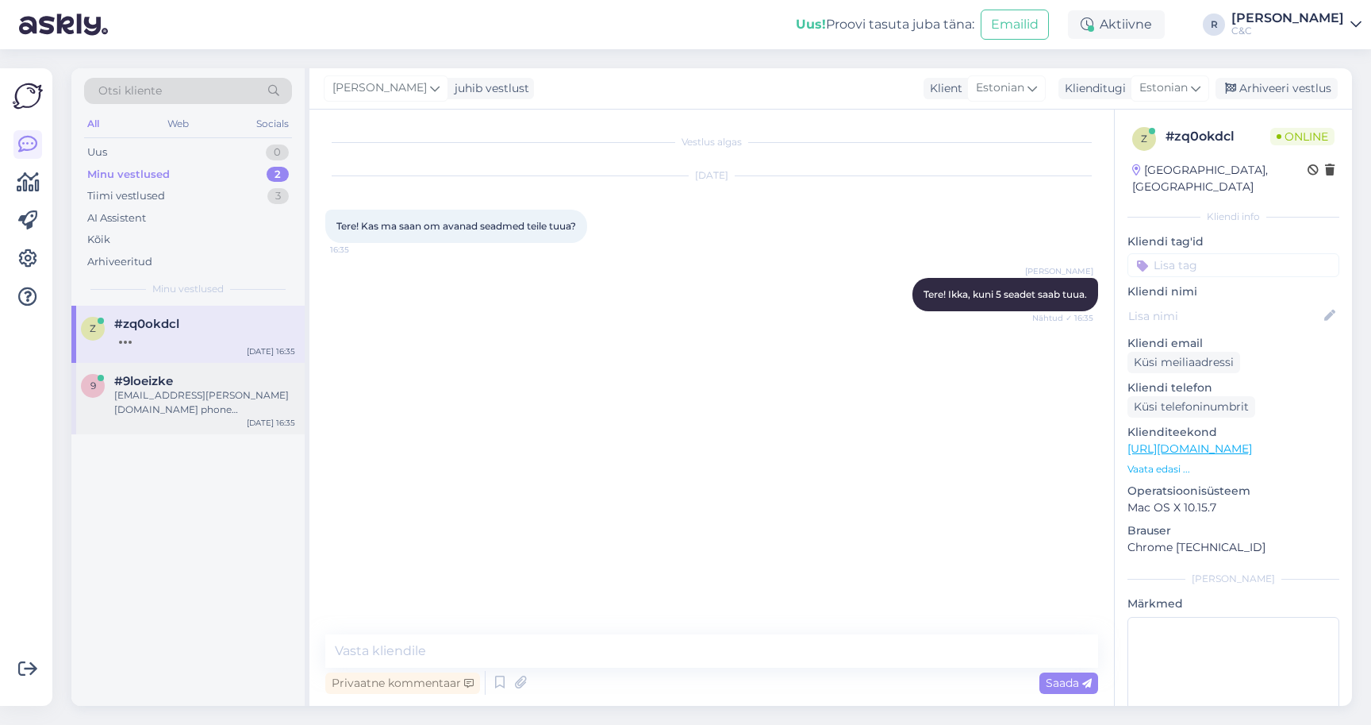
click at [207, 398] on div "[EMAIL_ADDRESS][PERSON_NAME][DOMAIN_NAME] phone [PHONE_NUMBER]" at bounding box center [204, 402] width 181 height 29
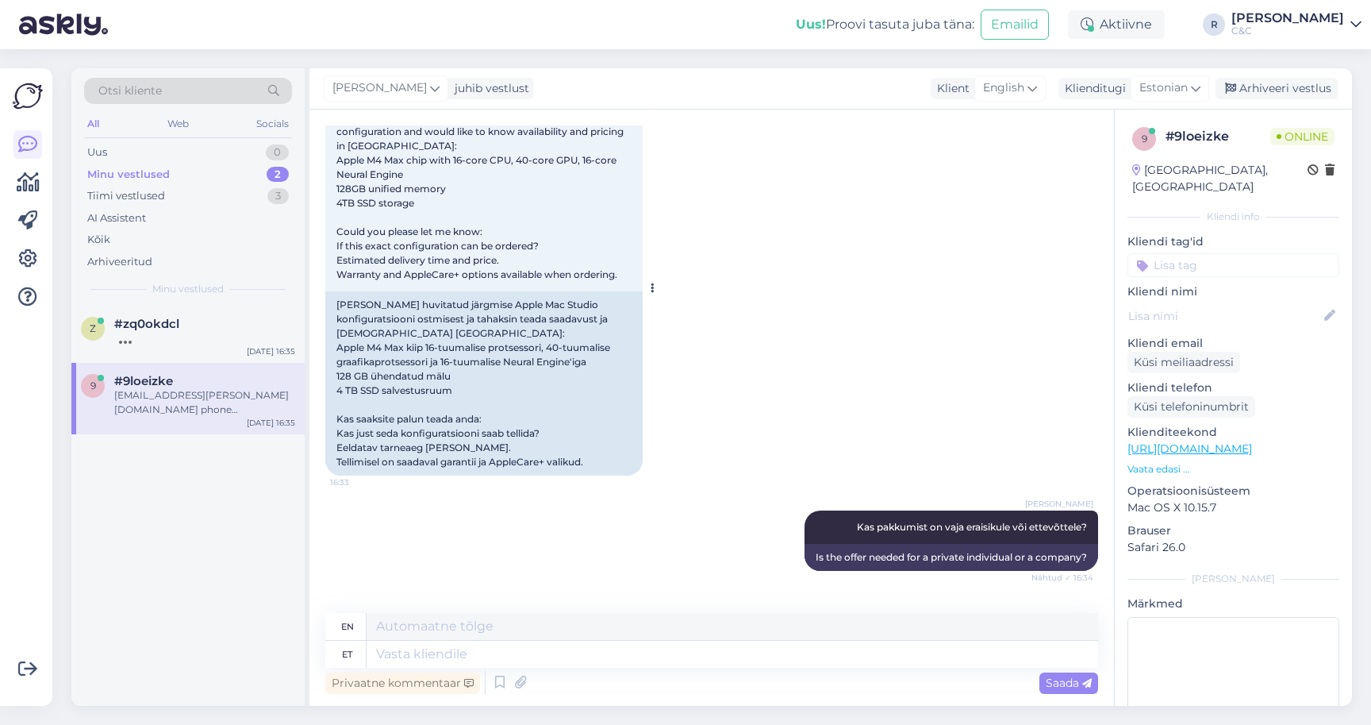
scroll to position [252, 0]
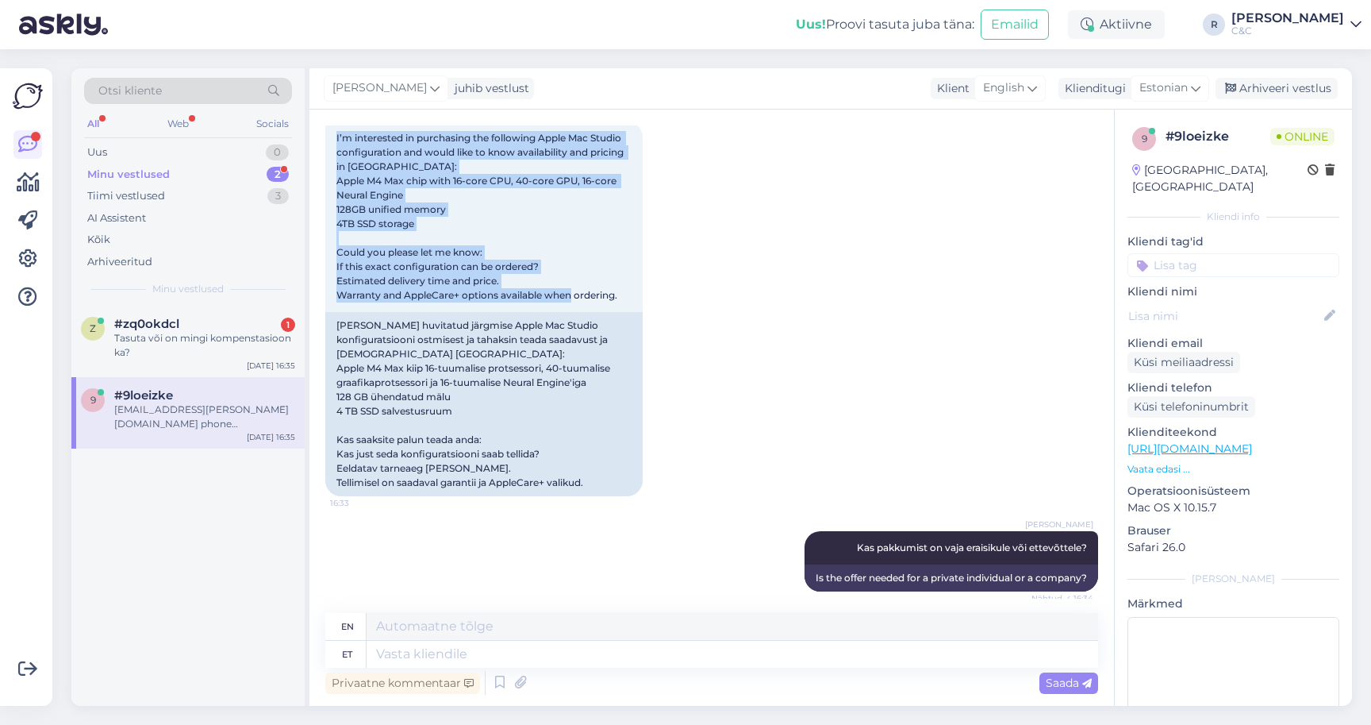
drag, startPoint x: 622, startPoint y: 297, endPoint x: 321, endPoint y: 128, distance: 345.0
click at [321, 128] on div "Vestlus algas [DATE] Hi 16:32 [PERSON_NAME] Hello! How can I help you? Nähtud ✓…" at bounding box center [711, 408] width 805 height 596
copy div "Vestlus algas [DATE] Hi 16:32 [PERSON_NAME] Hello! How can I help you? Nähtud ✓…"
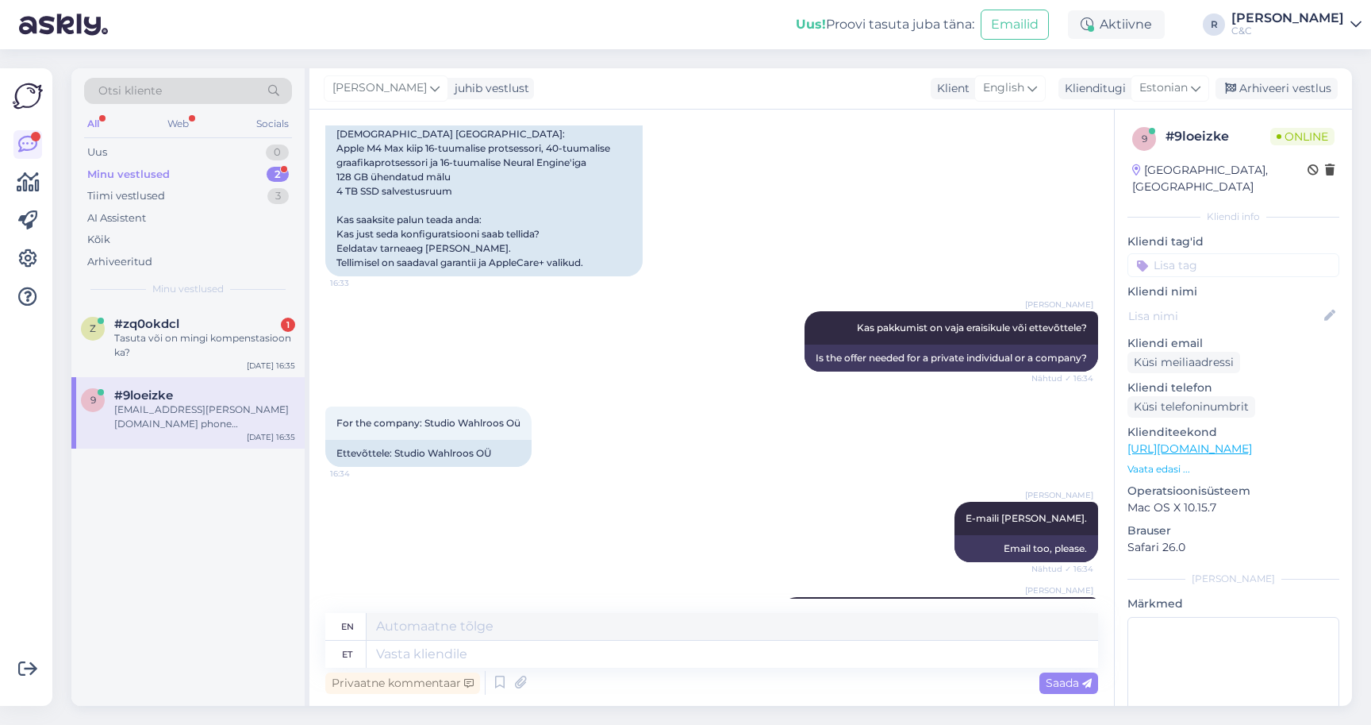
scroll to position [544, 0]
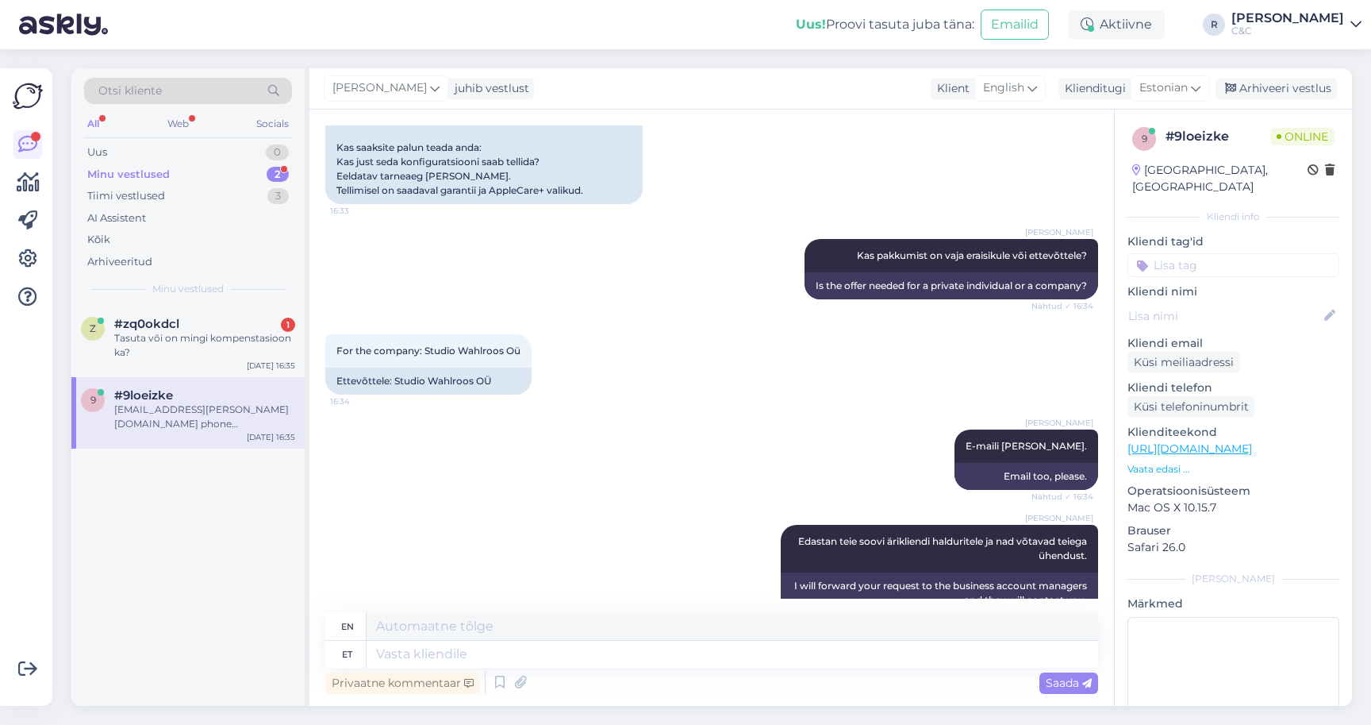
click at [669, 481] on div "[PERSON_NAME] E-maili [PERSON_NAME]. Nähtud ✓ 16:34 Email too, please." at bounding box center [711, 459] width 773 height 95
drag, startPoint x: 503, startPoint y: 364, endPoint x: 335, endPoint y: 366, distance: 168.2
click at [335, 367] on div "Ettevõttele: Studio Wahlroos OÜ" at bounding box center [428, 380] width 206 height 27
copy div "Ettevõttele: Studio Wahlroos OÜ"
click at [394, 344] on span "For the company: Studio Wahlroos Oü" at bounding box center [428, 350] width 184 height 12
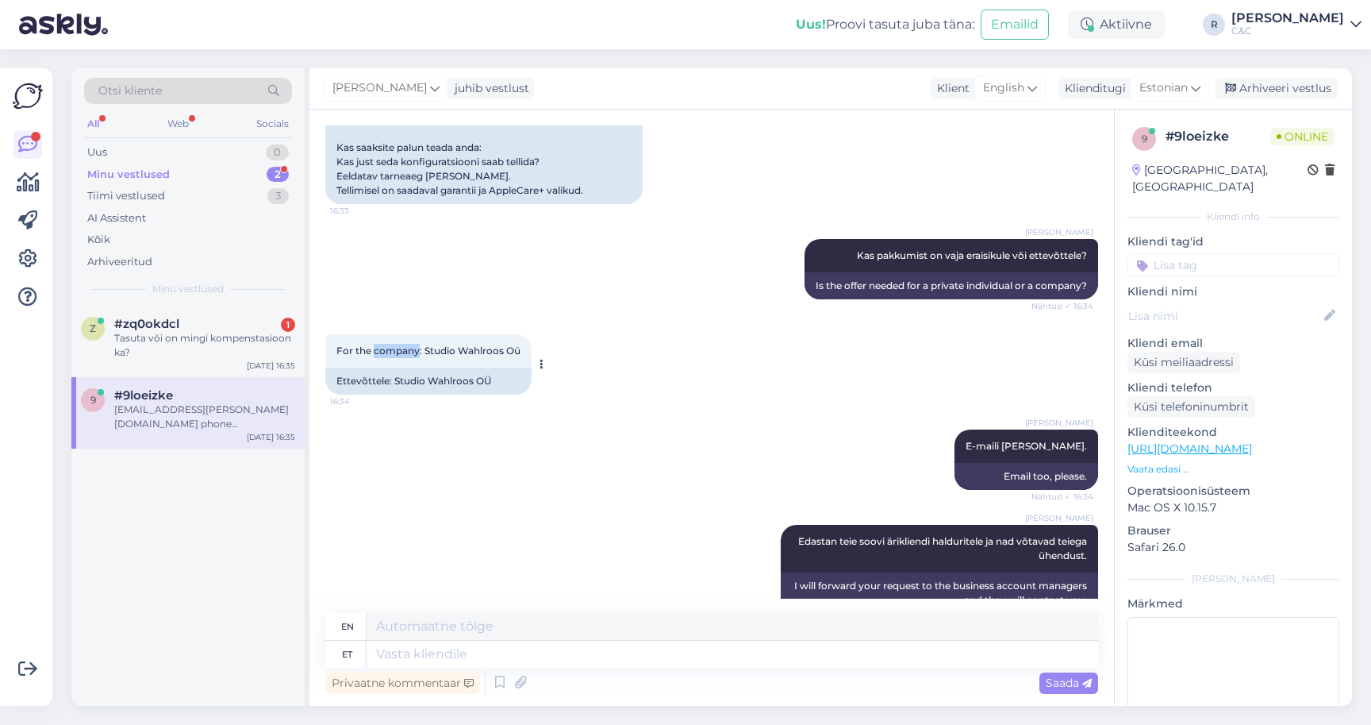
click at [394, 344] on span "For the company: Studio Wahlroos Oü" at bounding box center [428, 350] width 184 height 12
copy div "For the company: Studio Wahlroos Oü 16:34"
click at [400, 367] on div "Ettevõttele: Studio Wahlroos OÜ" at bounding box center [428, 380] width 206 height 27
click at [399, 367] on div "Ettevõttele: Studio Wahlroos OÜ" at bounding box center [428, 380] width 206 height 27
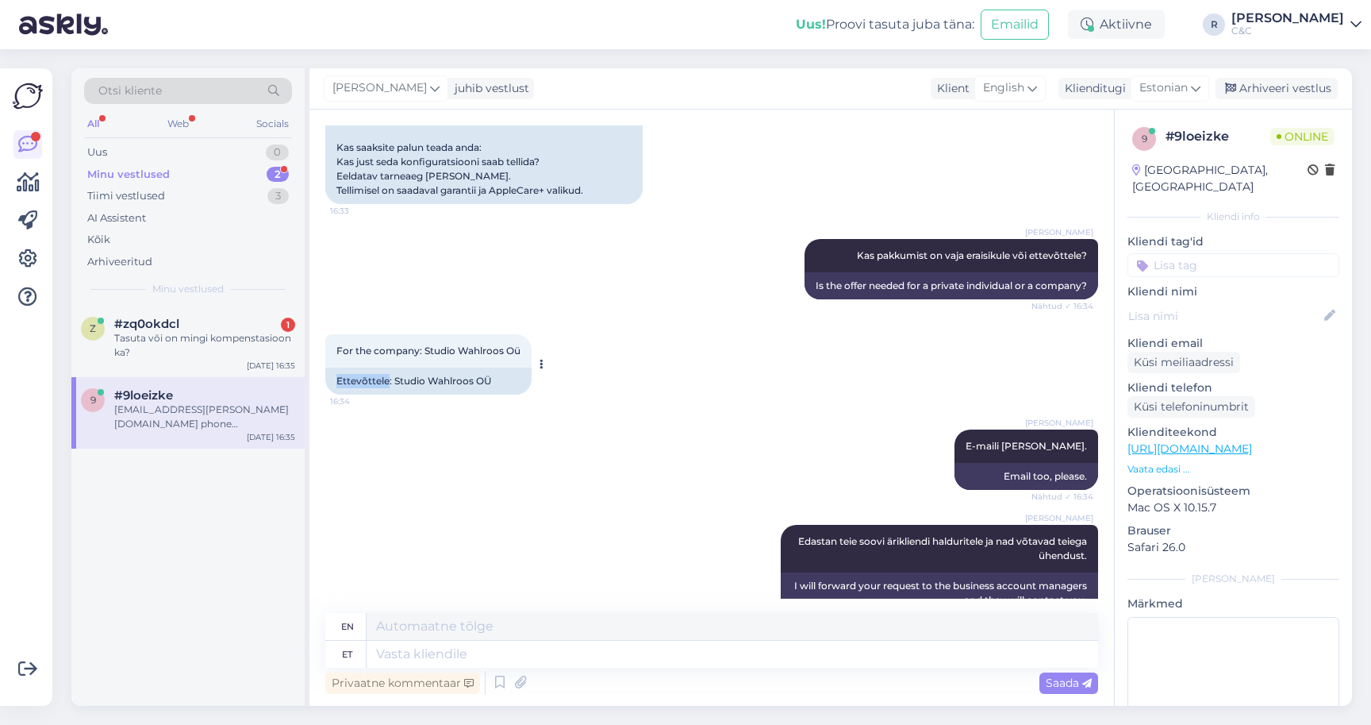
click at [399, 367] on div "Ettevõttele: Studio Wahlroos OÜ" at bounding box center [428, 380] width 206 height 27
click at [395, 367] on div "Ettevõttele: Studio Wahlroos OÜ" at bounding box center [428, 380] width 206 height 27
copy div "Ettevõttele: Studio Wahlroos OÜ"
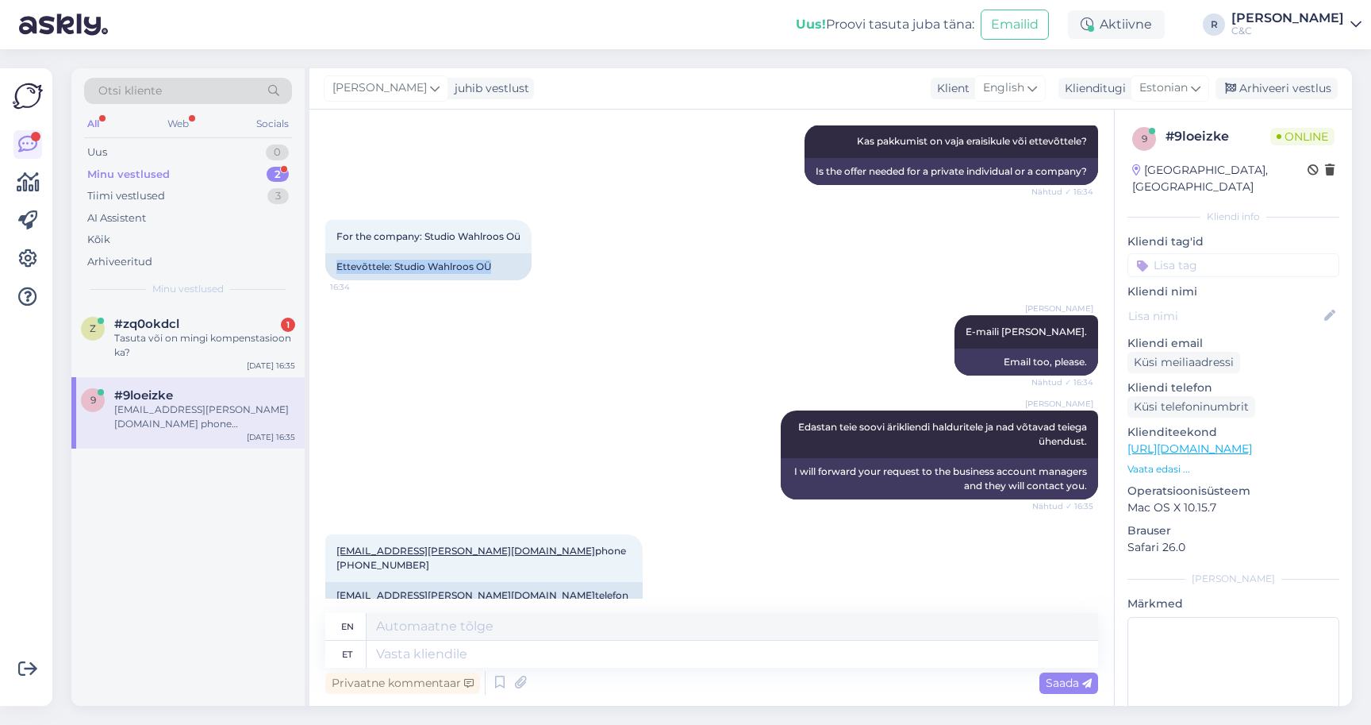
scroll to position [657, 0]
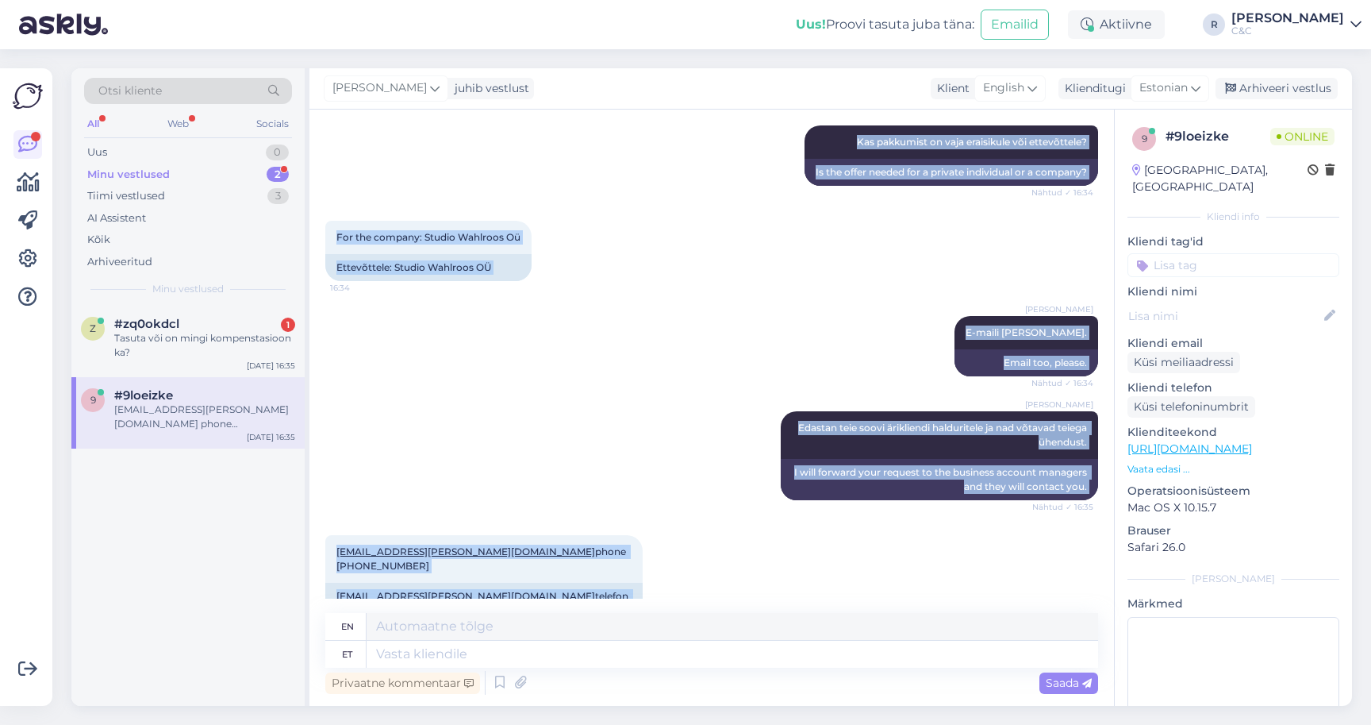
drag, startPoint x: 561, startPoint y: 568, endPoint x: 318, endPoint y: 565, distance: 242.8
click at [318, 565] on div "Vestlus algas [DATE] Hi 16:32 [PERSON_NAME] Hello! How can I help you? Nähtud ✓…" at bounding box center [711, 408] width 805 height 596
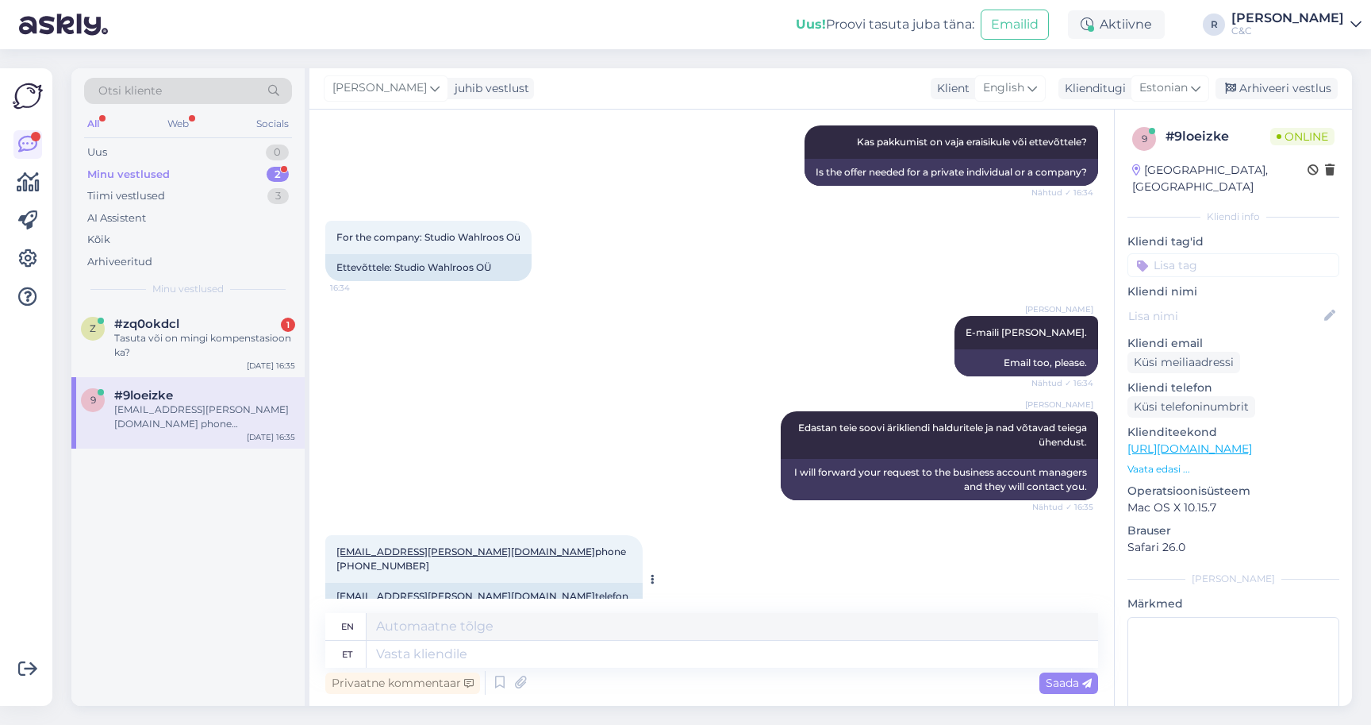
click at [548, 582] on div "[EMAIL_ADDRESS][PERSON_NAME][DOMAIN_NAME] telefon [PHONE_NUMBER]" at bounding box center [483, 602] width 317 height 41
drag, startPoint x: 560, startPoint y: 567, endPoint x: 326, endPoint y: 568, distance: 234.1
click at [326, 582] on div "[EMAIL_ADDRESS][PERSON_NAME][DOMAIN_NAME] telefon [PHONE_NUMBER]" at bounding box center [483, 602] width 317 height 41
copy div "[EMAIL_ADDRESS][PERSON_NAME][DOMAIN_NAME] telefon [PHONE_NUMBER]"
click at [280, 332] on div "Tasuta või on mingi kompenstasioon ka?" at bounding box center [204, 345] width 181 height 29
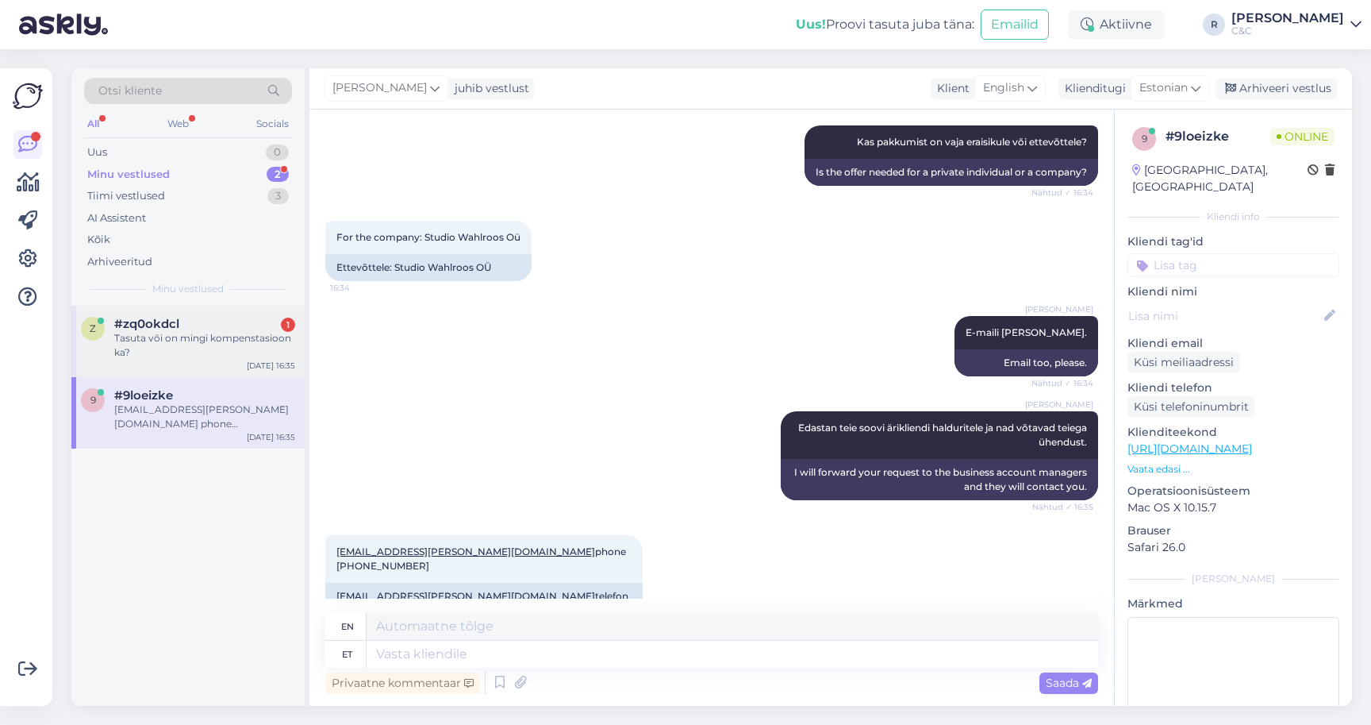
scroll to position [0, 0]
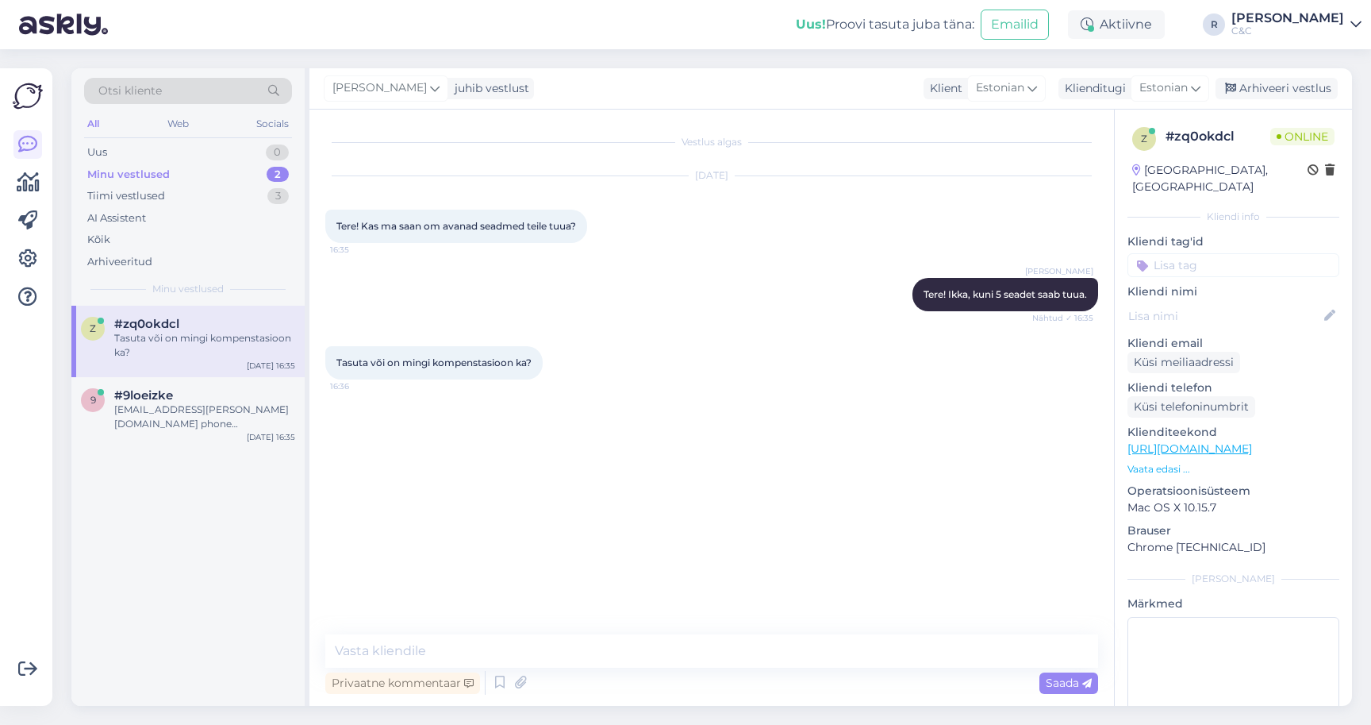
click at [1160, 462] on p "Vaata edasi ..." at bounding box center [1234, 469] width 212 height 14
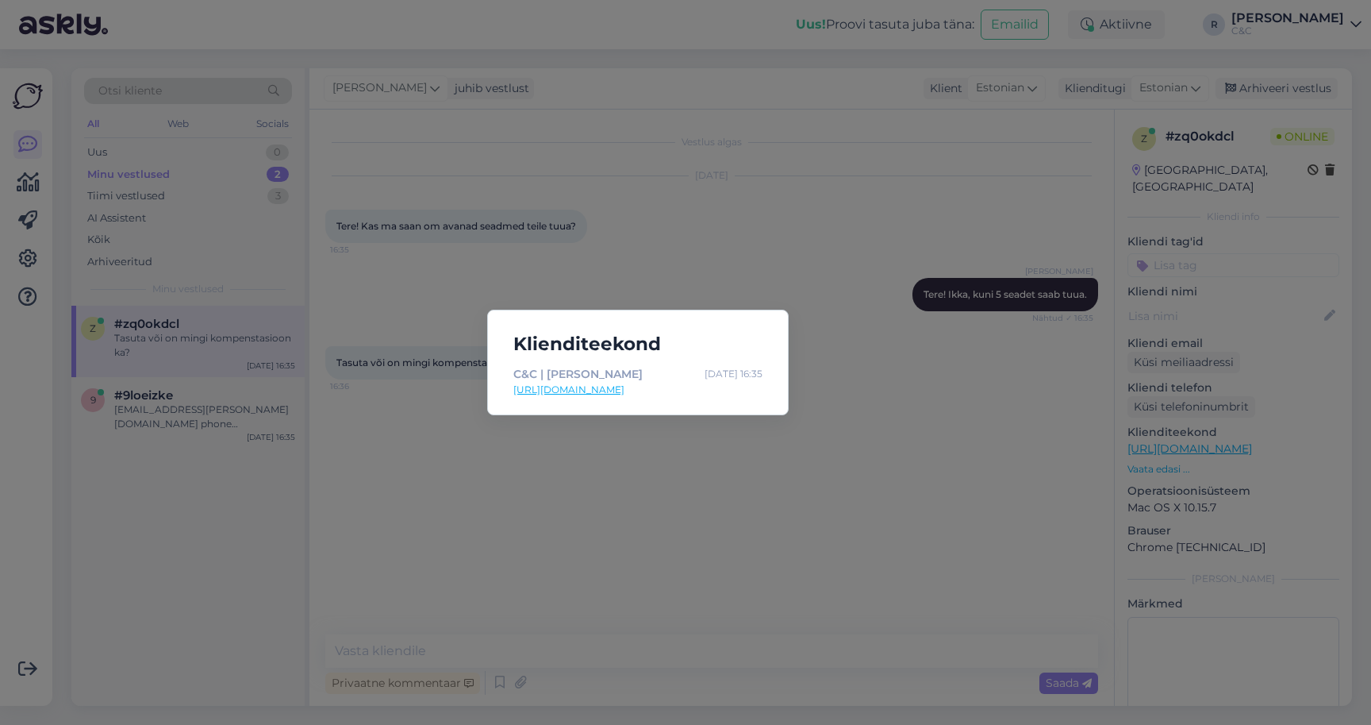
click at [1229, 424] on div "Klienditeekond C&C | [PERSON_NAME] [DATE] 16:35 [URL][DOMAIN_NAME]" at bounding box center [685, 362] width 1371 height 725
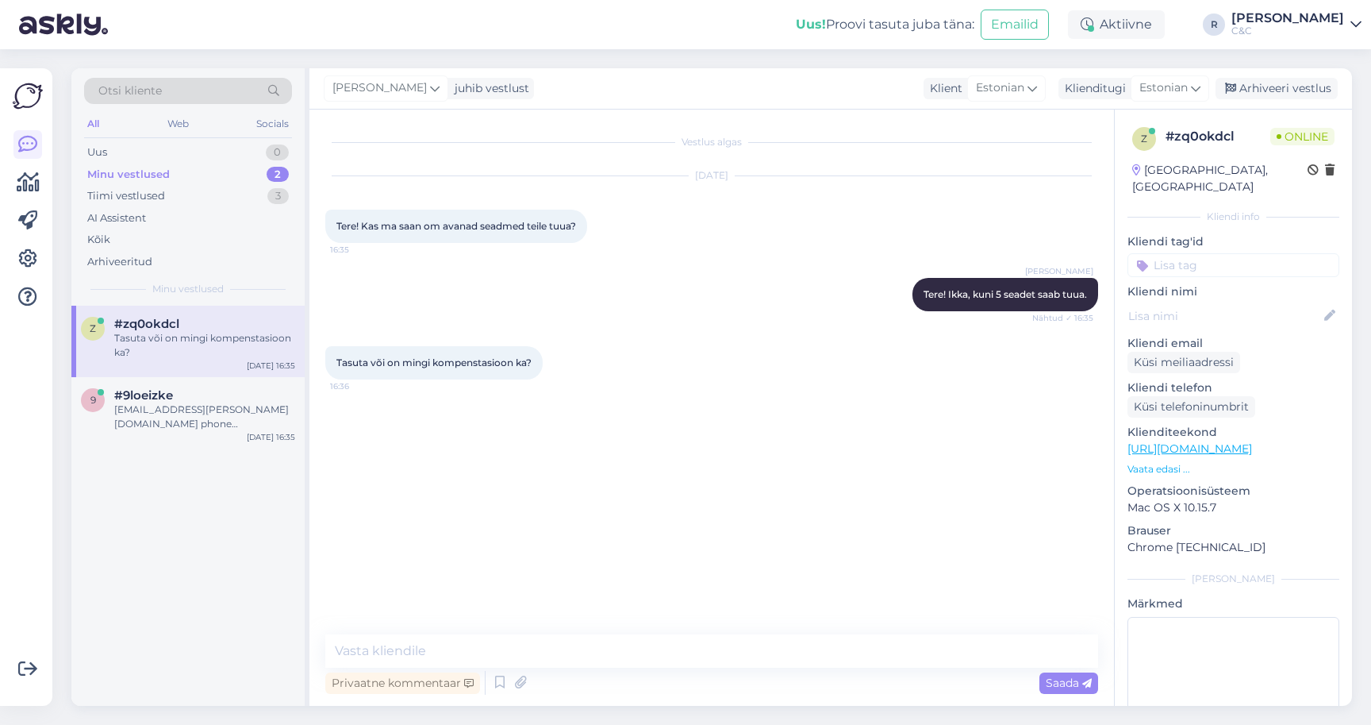
click at [1216, 441] on link "[URL][DOMAIN_NAME]" at bounding box center [1190, 448] width 125 height 14
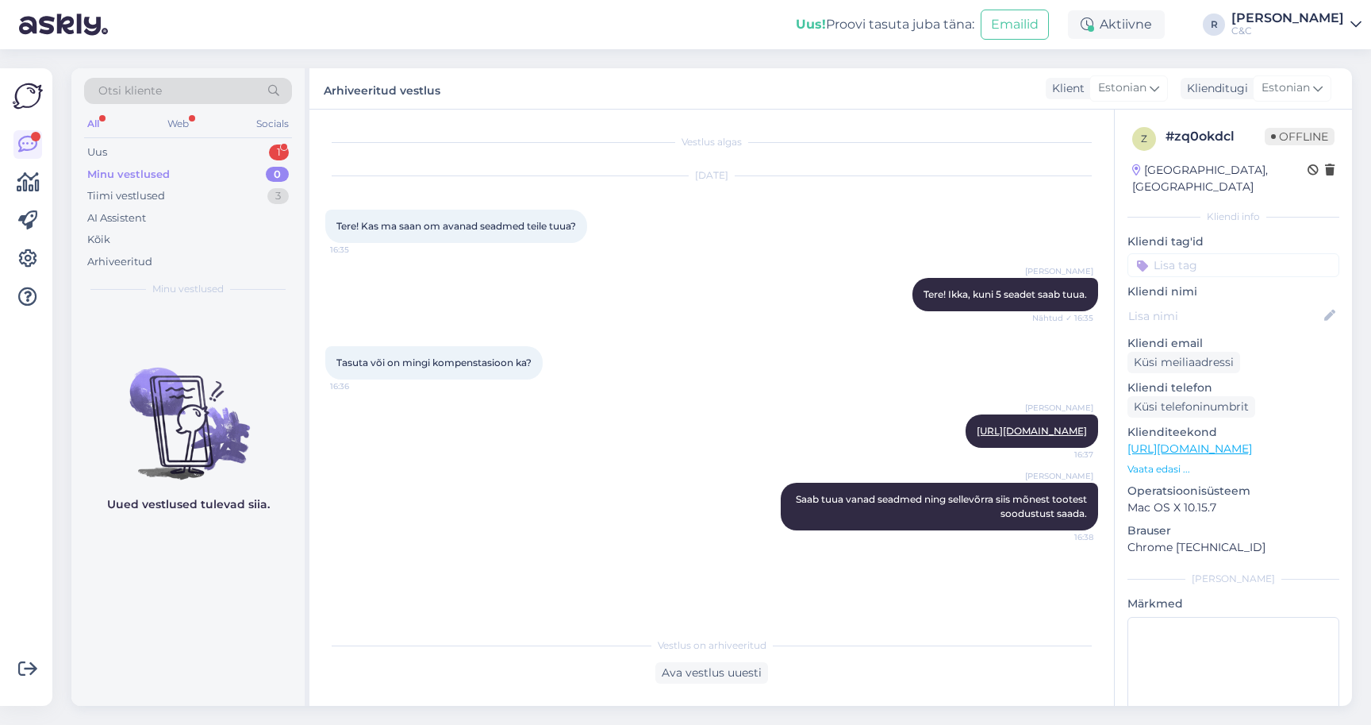
scroll to position [886, 0]
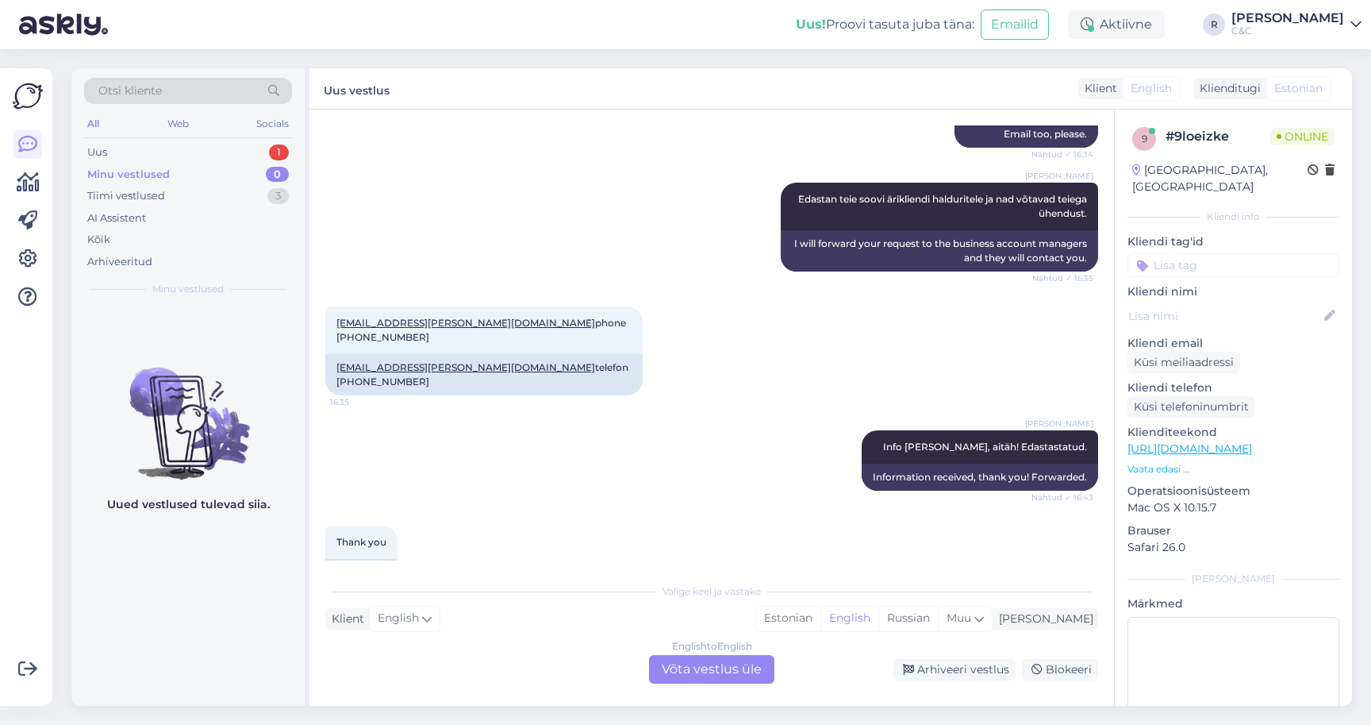
click at [691, 662] on div "English to English Võta vestlus üle" at bounding box center [711, 669] width 125 height 29
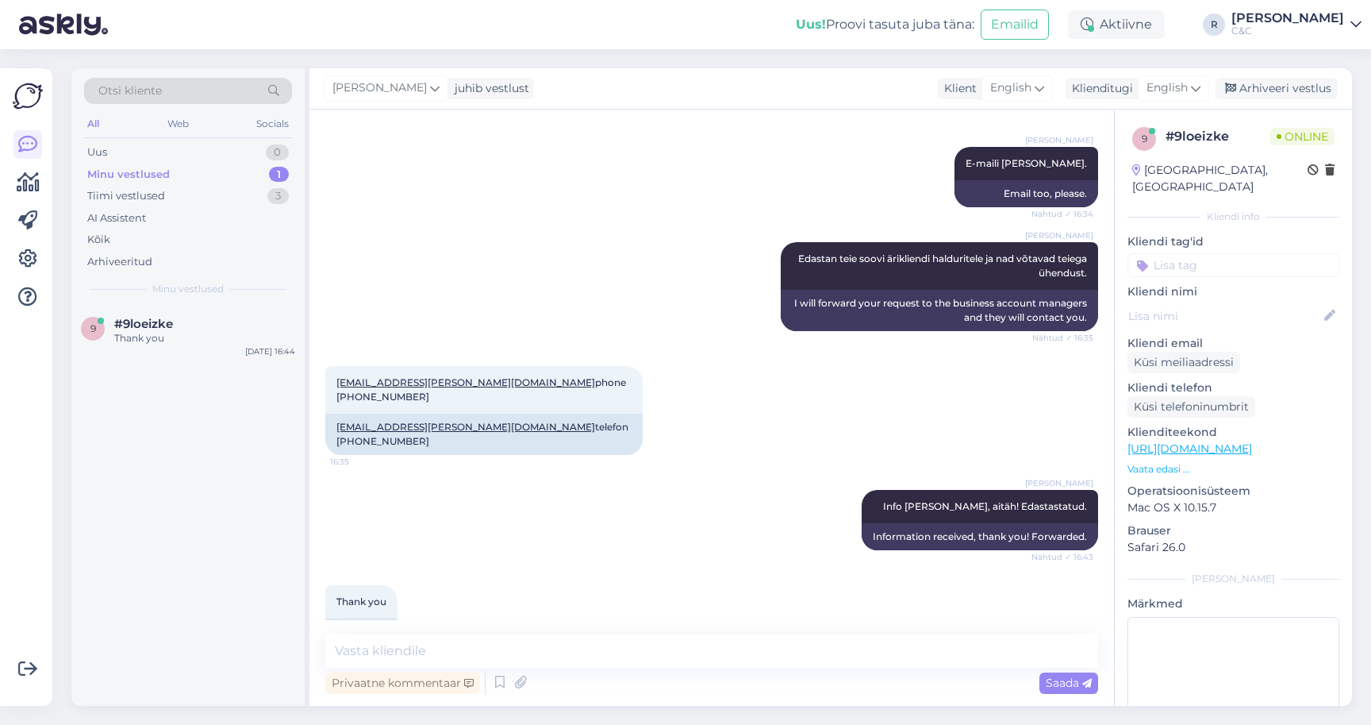
click at [1261, 99] on div "[PERSON_NAME] juhib vestlust Klient English Klienditugi English es Chinese Esto…" at bounding box center [830, 88] width 1043 height 41
click at [1255, 83] on div "Arhiveeri vestlus" at bounding box center [1277, 88] width 122 height 21
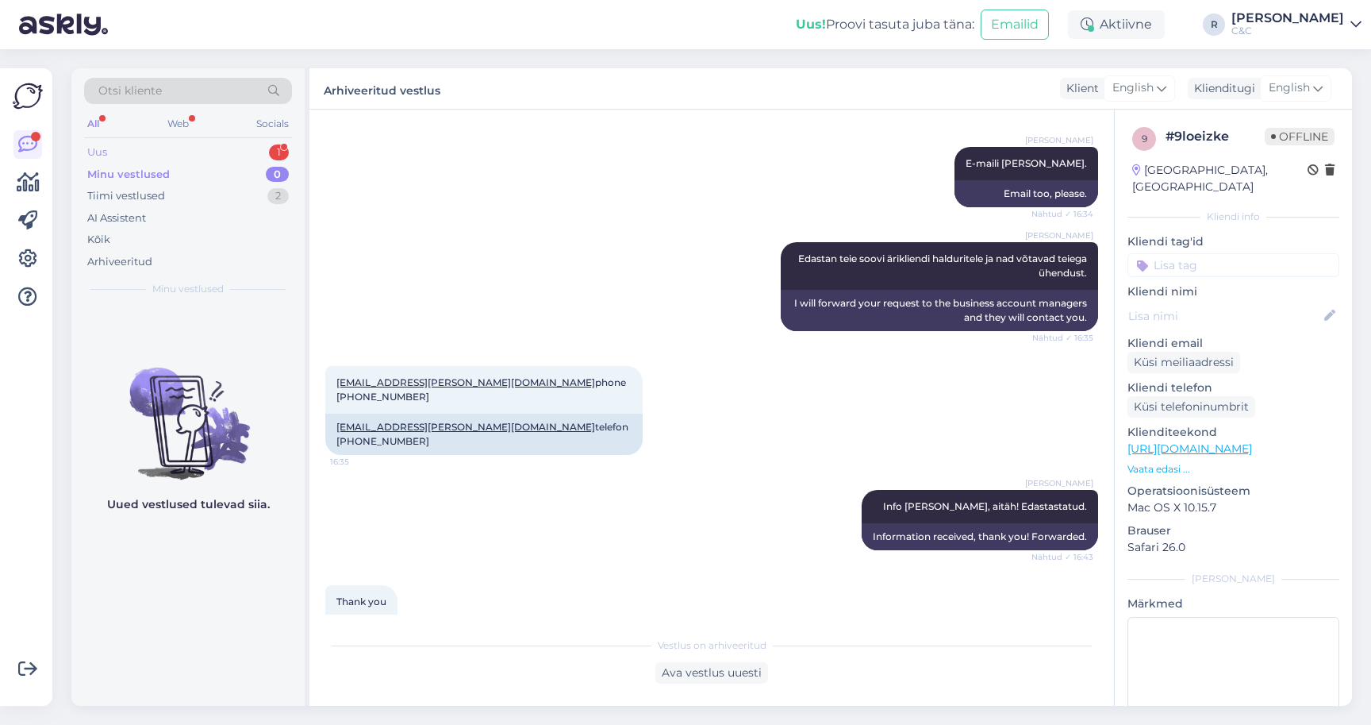
click at [228, 146] on div "Uus 1" at bounding box center [188, 152] width 208 height 22
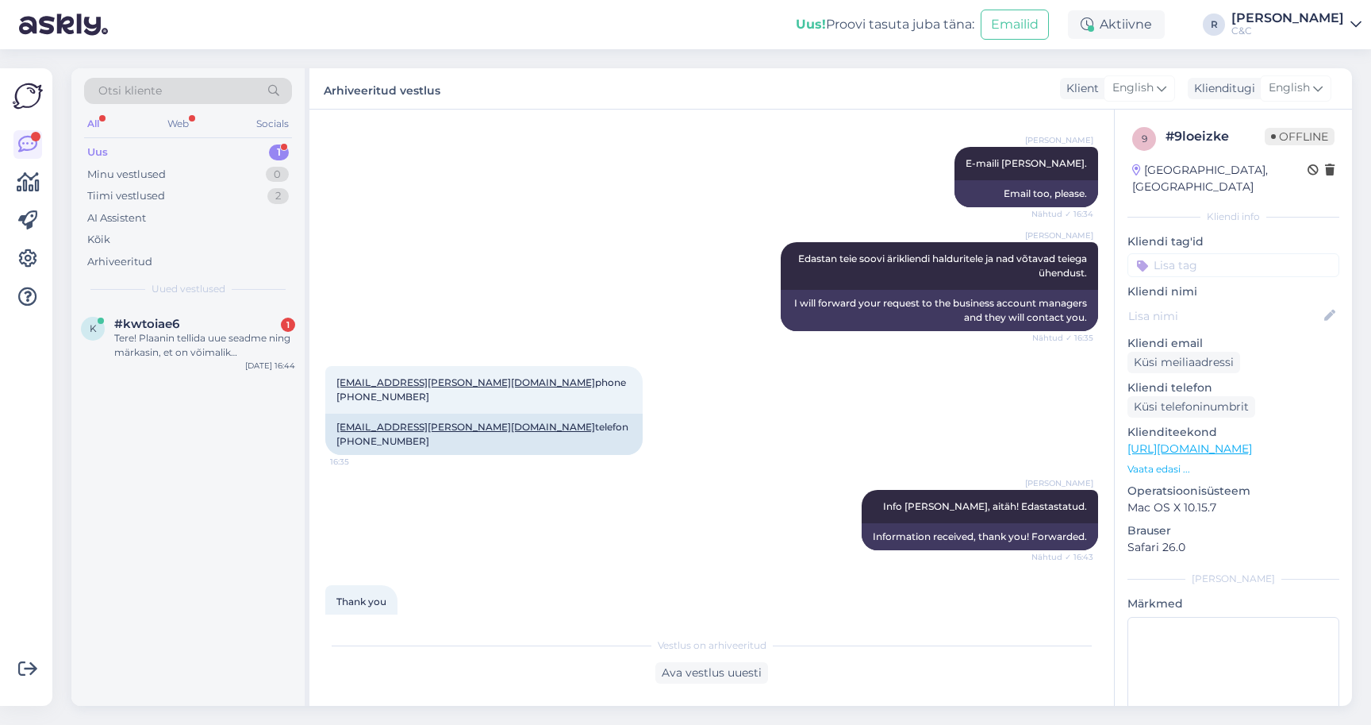
click at [212, 375] on div "k #kwtoiae6 1 Tere! Plaanin tellida uue seadme ning märkasin, et on võimalik [P…" at bounding box center [187, 506] width 233 height 400
click at [212, 352] on div "Tere! Plaanin tellida uue seadme ning märkasin, et on võimalik [PERSON_NAME] uu…" at bounding box center [204, 345] width 181 height 29
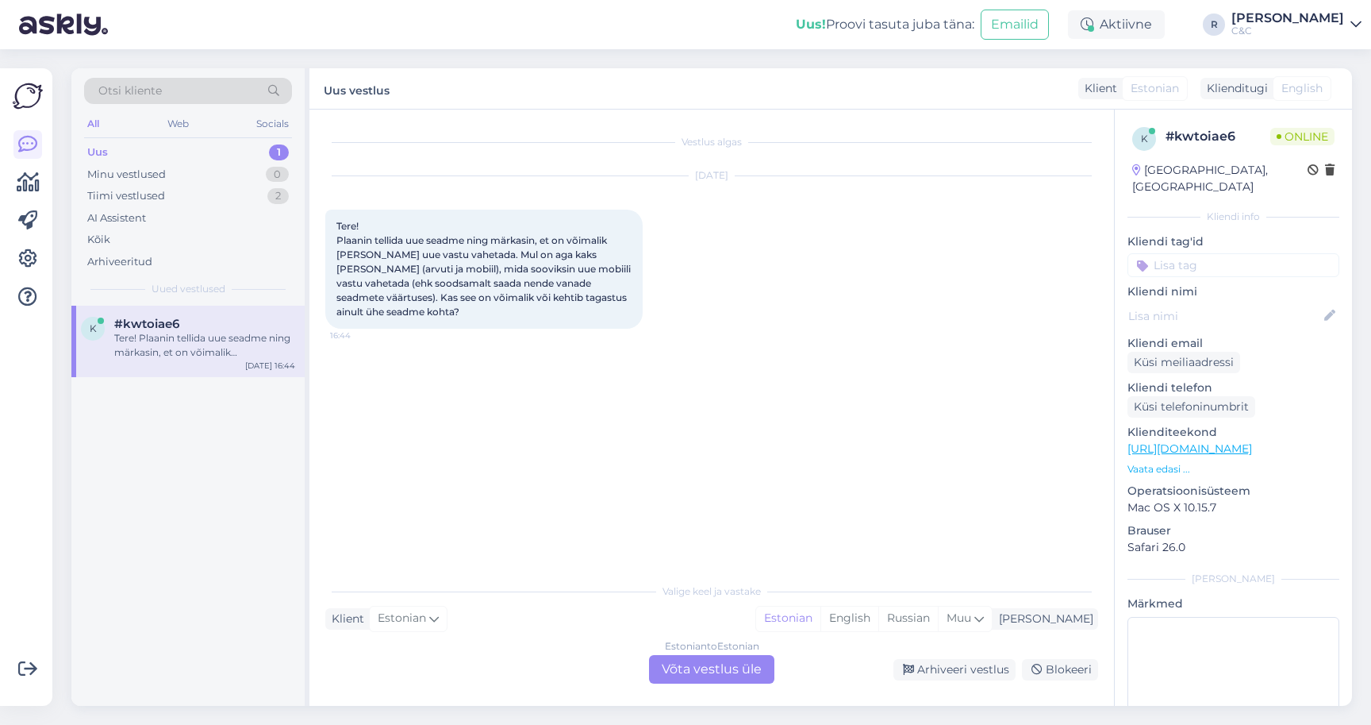
click at [686, 655] on div "Estonian to Estonian Võta vestlus üle" at bounding box center [711, 669] width 125 height 29
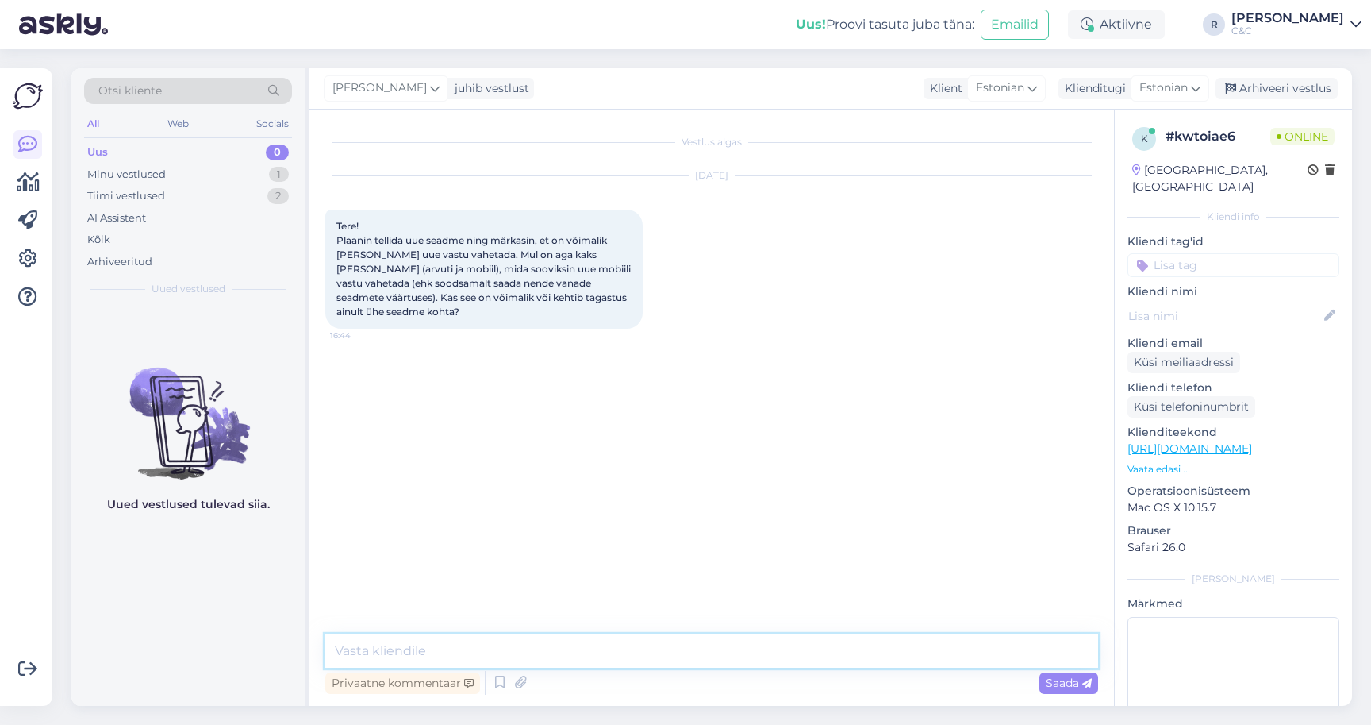
click at [648, 650] on textarea at bounding box center [711, 650] width 773 height 33
type textarea "Tere! Saab tuua kuni 5 seadet."
